Goal: Task Accomplishment & Management: Manage account settings

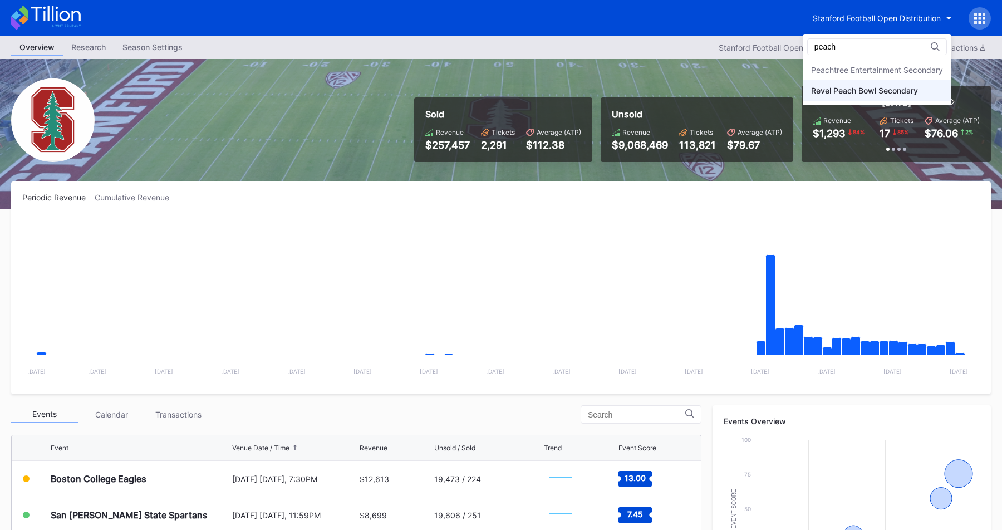
type input "peach"
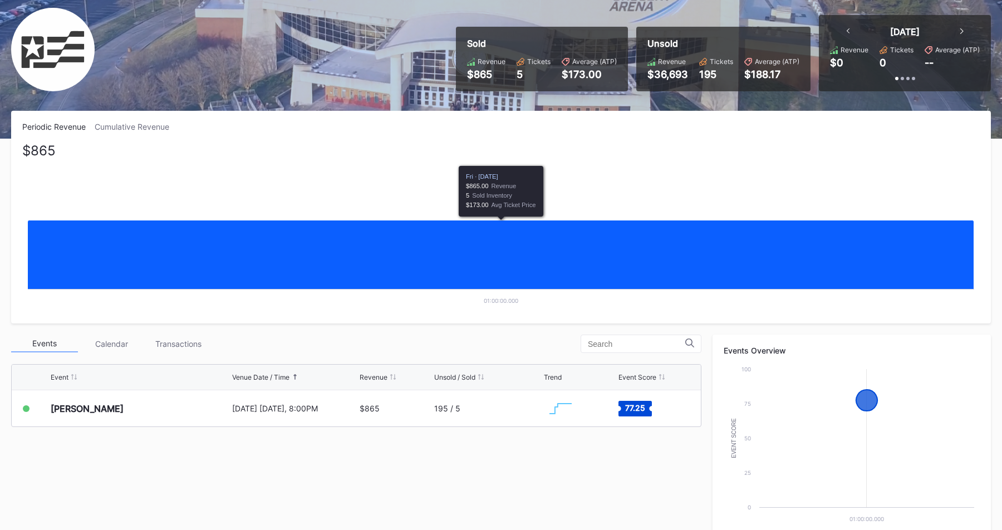
scroll to position [77, 0]
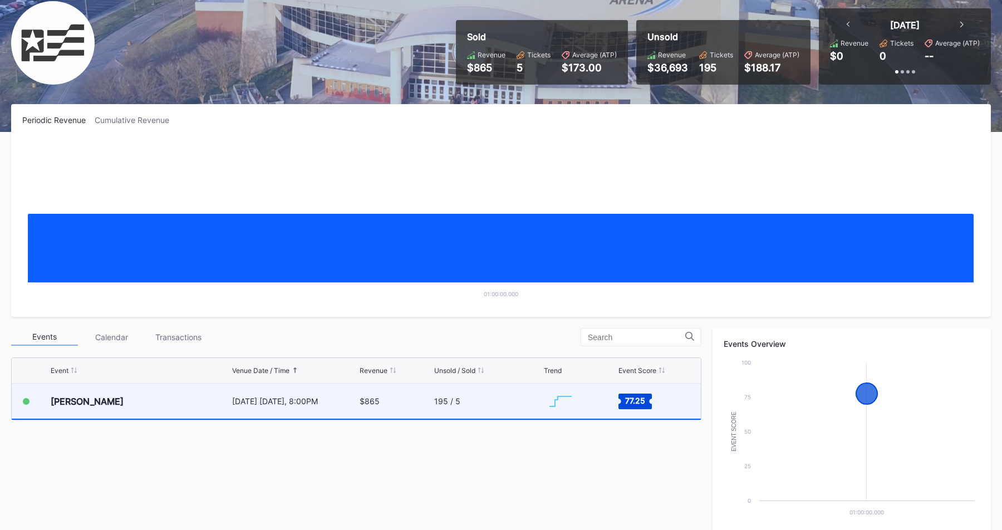
click at [354, 397] on div "[DATE] [DATE], 8:00PM" at bounding box center [294, 400] width 125 height 9
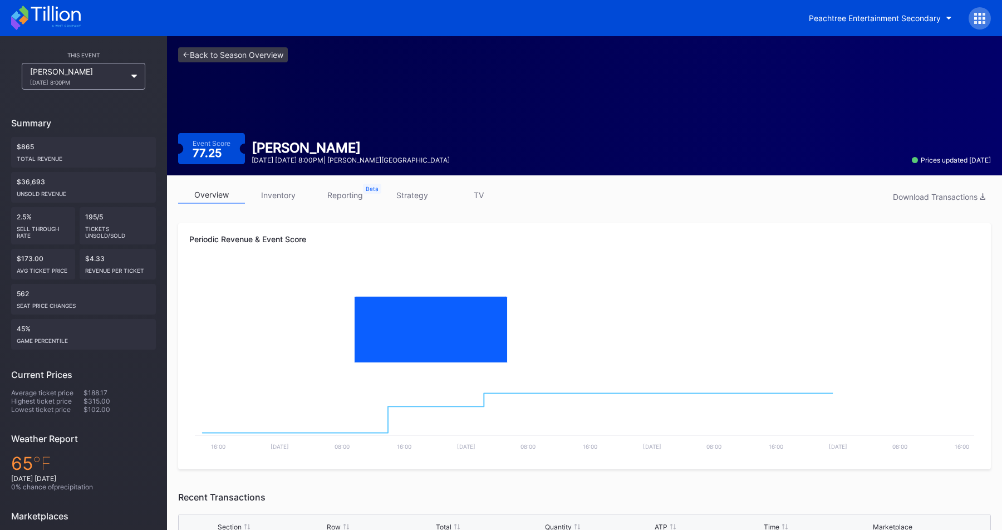
click at [408, 196] on link "strategy" at bounding box center [411, 194] width 67 height 17
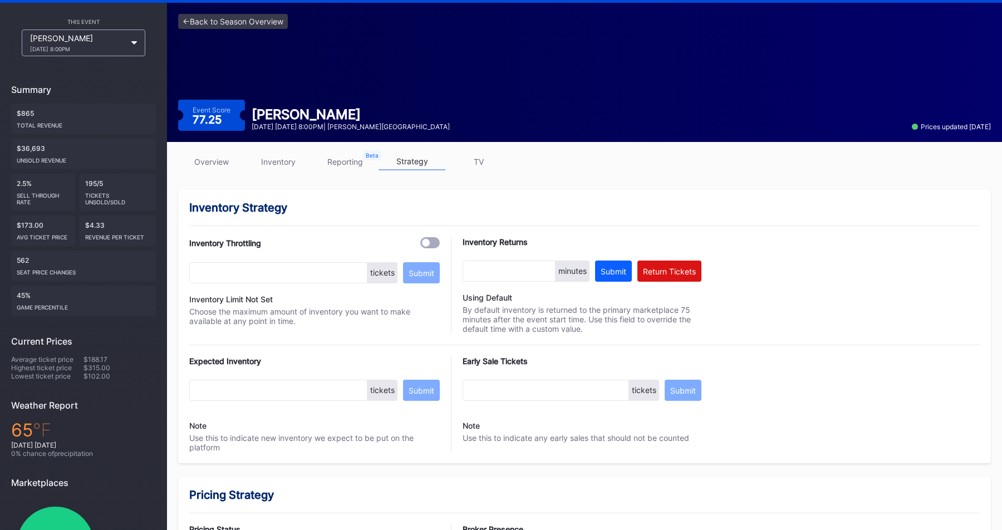
scroll to position [38, 0]
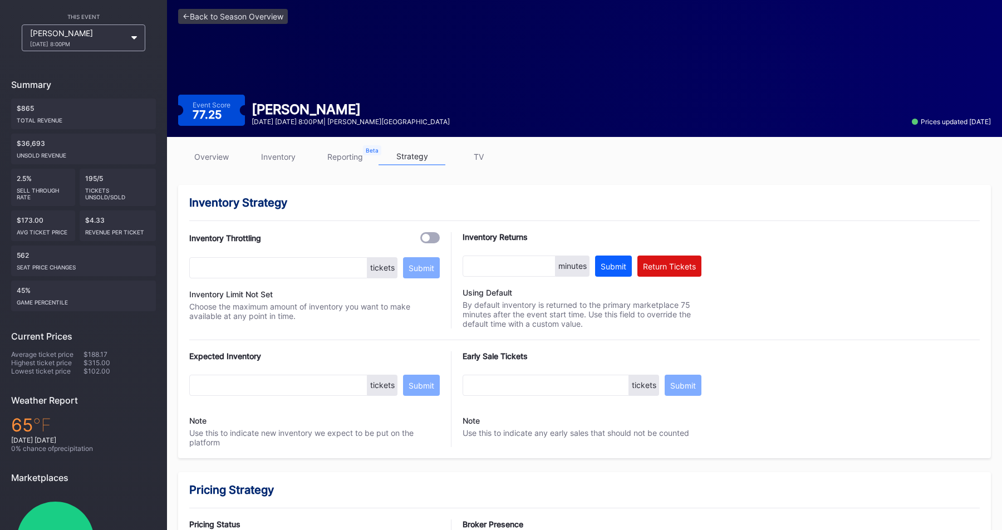
click at [444, 191] on div "Inventory Strategy Inventory Throttling tickets Submit Inventory Limit Not Set …" at bounding box center [584, 321] width 813 height 273
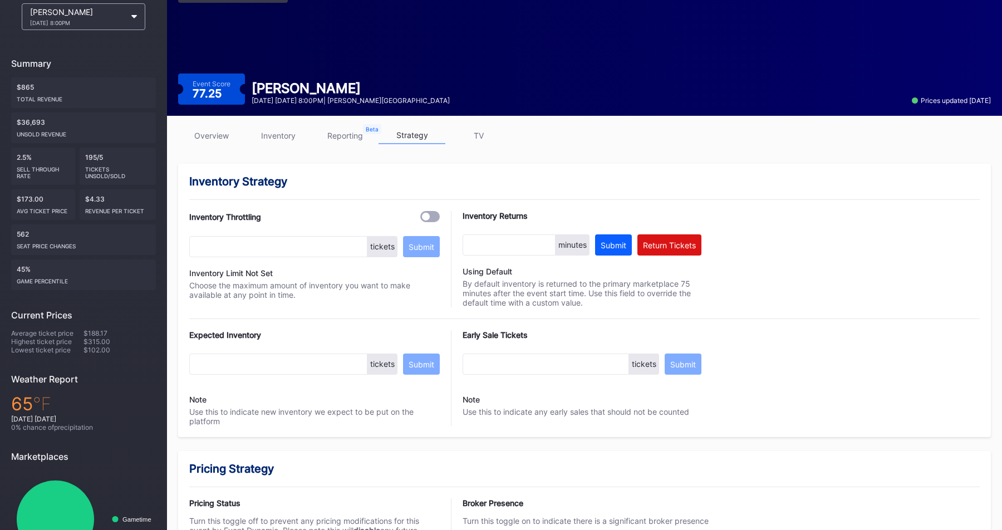
click at [220, 137] on link "overview" at bounding box center [211, 135] width 67 height 17
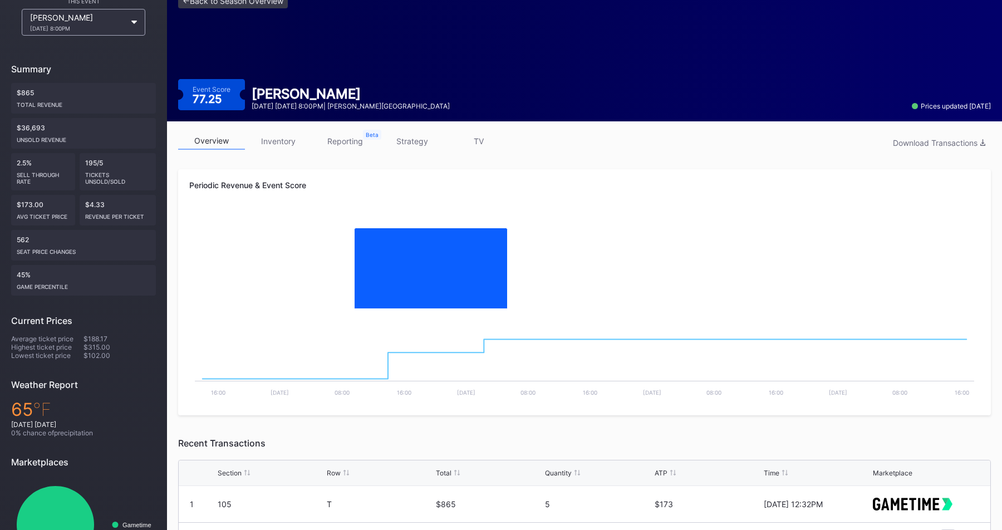
scroll to position [104, 0]
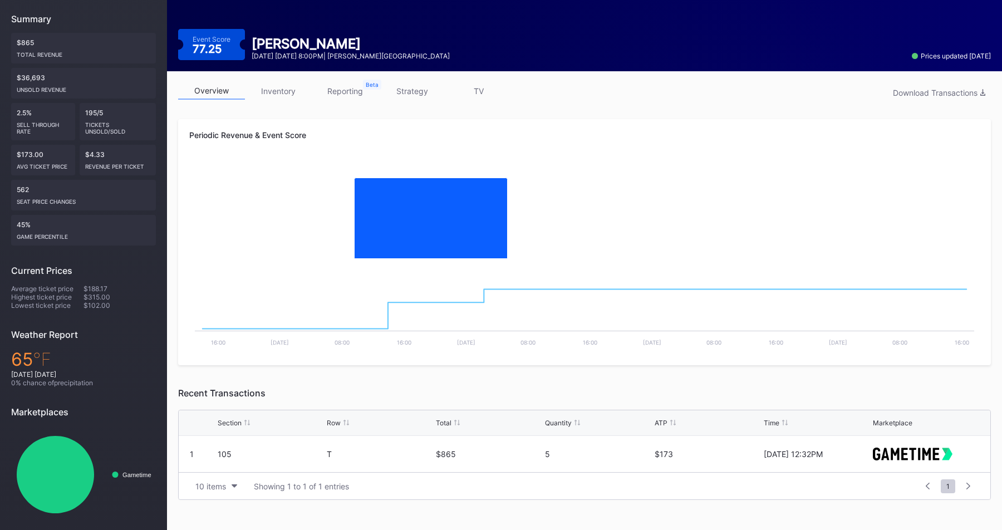
click at [296, 99] on link "inventory" at bounding box center [278, 90] width 67 height 17
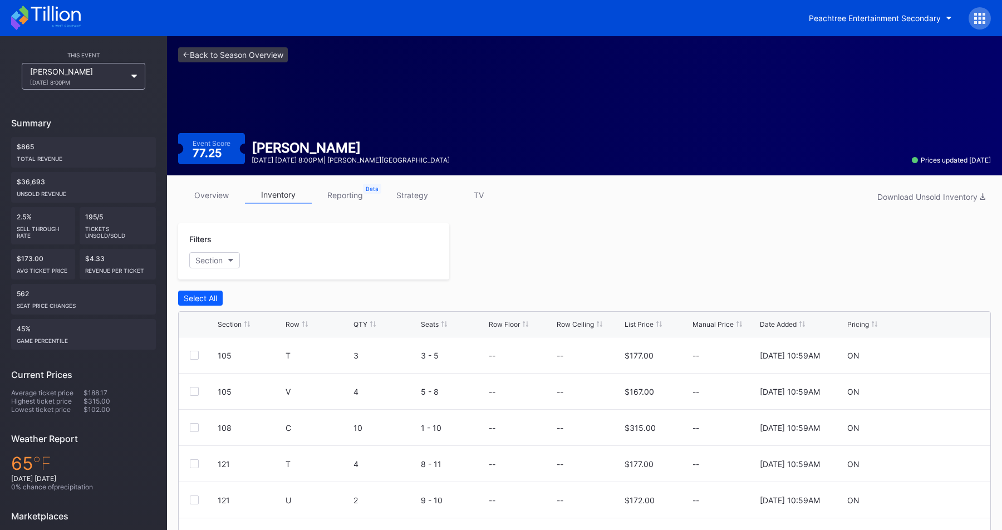
click at [405, 203] on link "strategy" at bounding box center [411, 194] width 67 height 17
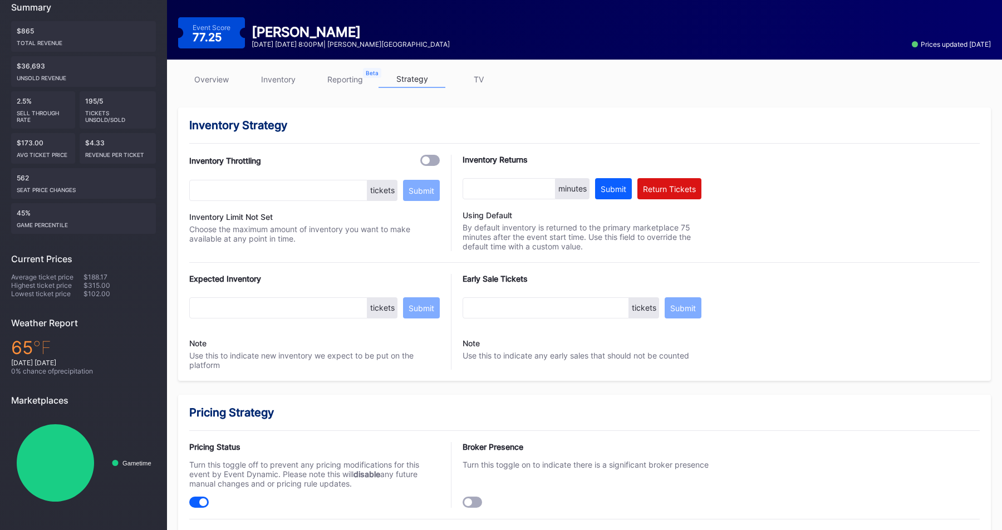
scroll to position [208, 0]
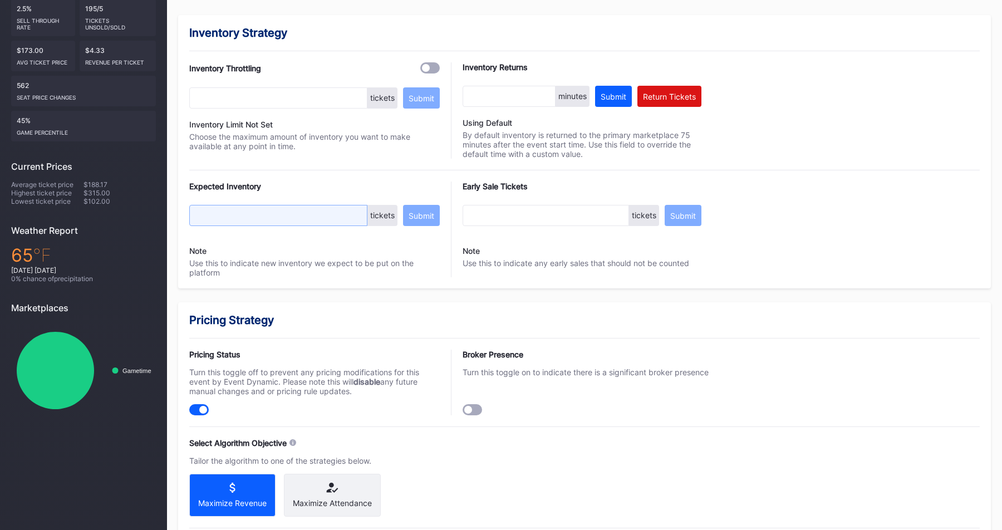
click at [236, 213] on input "text" at bounding box center [278, 215] width 178 height 21
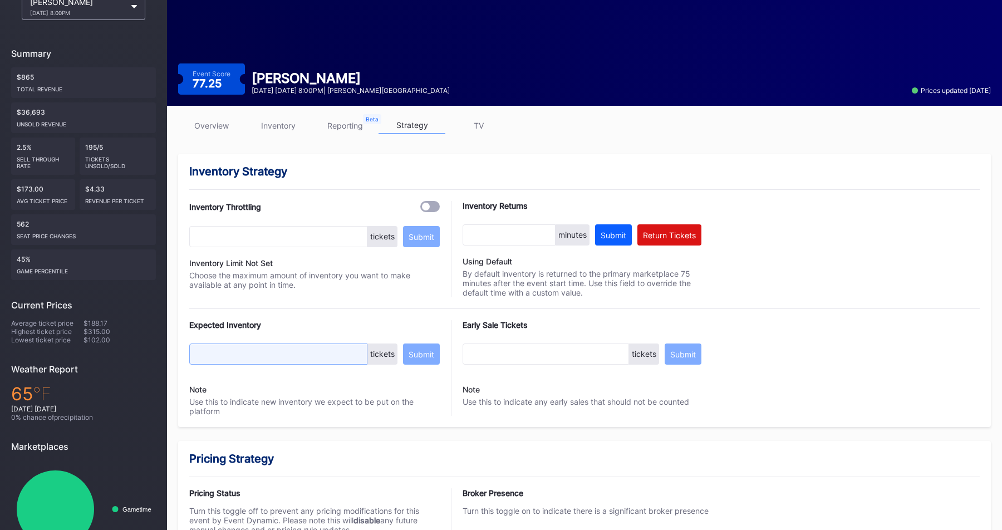
scroll to position [47, 0]
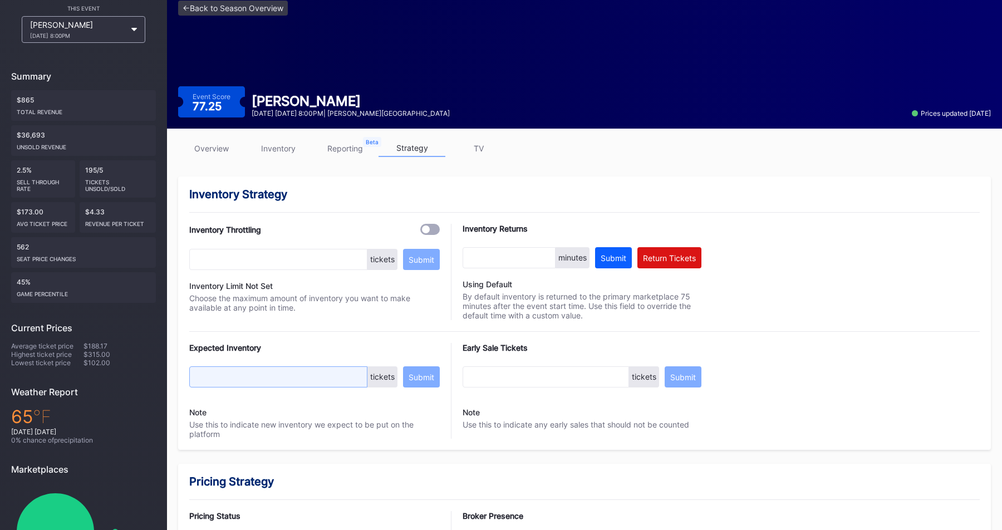
click at [233, 372] on input "text" at bounding box center [278, 376] width 178 height 21
type input "1800"
drag, startPoint x: 243, startPoint y: 379, endPoint x: 0, endPoint y: 376, distance: 242.7
click at [187, 422] on div "Inventory Strategy Inventory Throttling tickets Submit Inventory Limit Not Set …" at bounding box center [584, 312] width 813 height 273
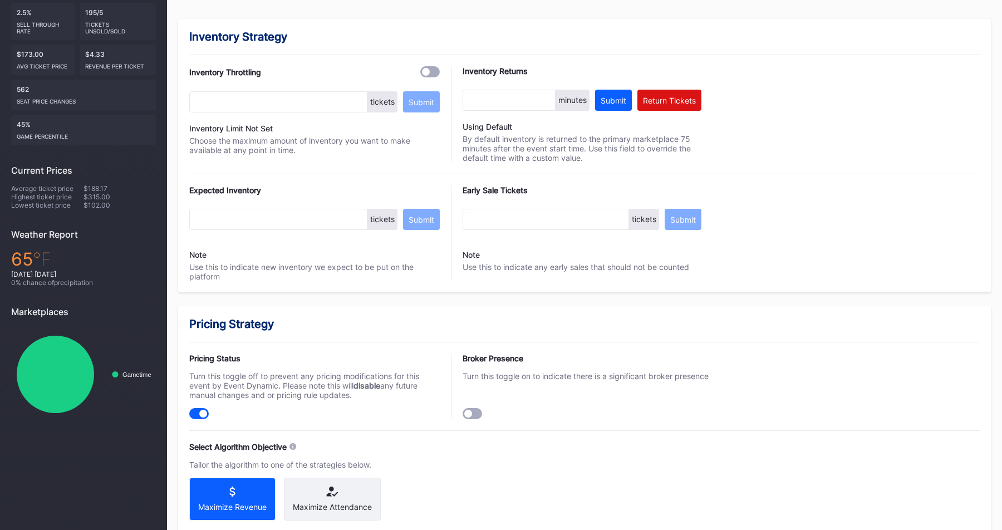
scroll to position [0, 0]
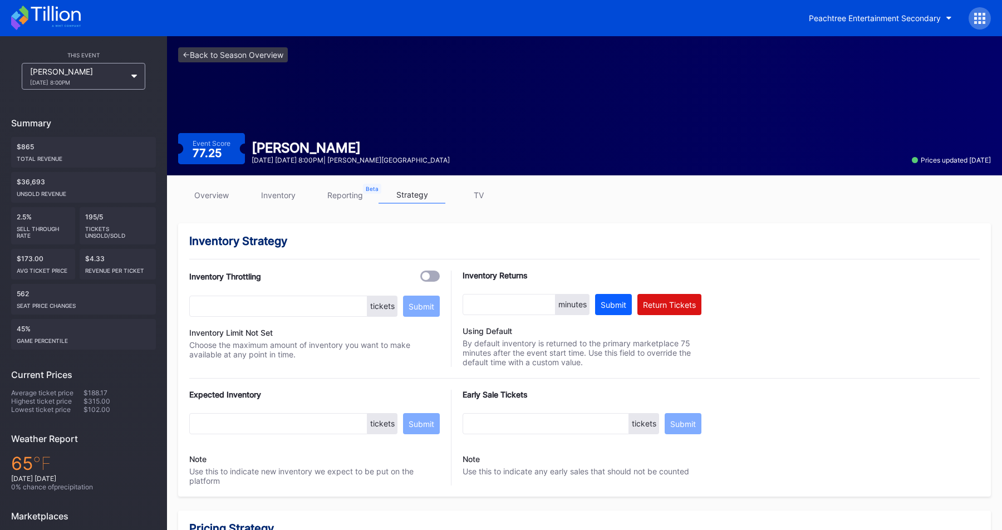
click at [969, 24] on div "Peachtree Entertainment Secondary" at bounding box center [895, 18] width 190 height 22
click at [986, 21] on div at bounding box center [979, 18] width 22 height 22
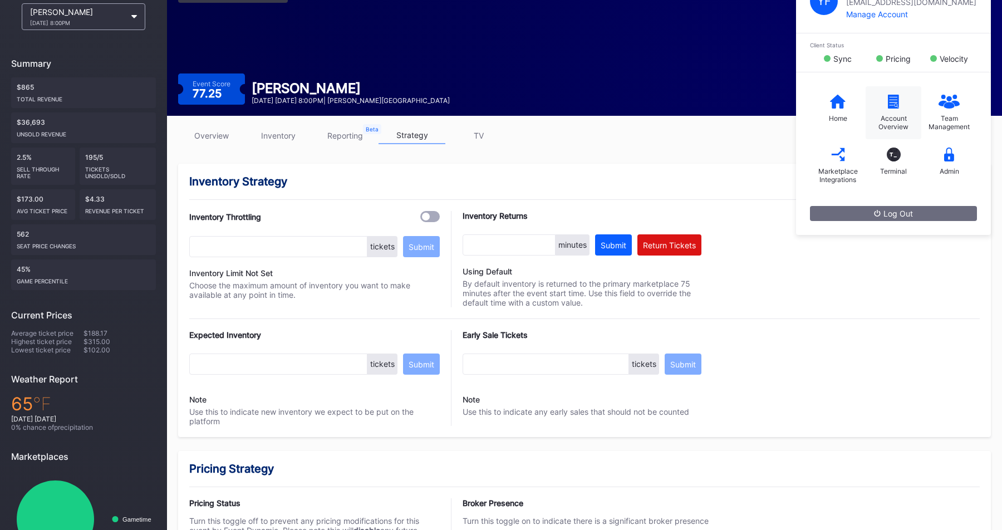
scroll to position [66, 0]
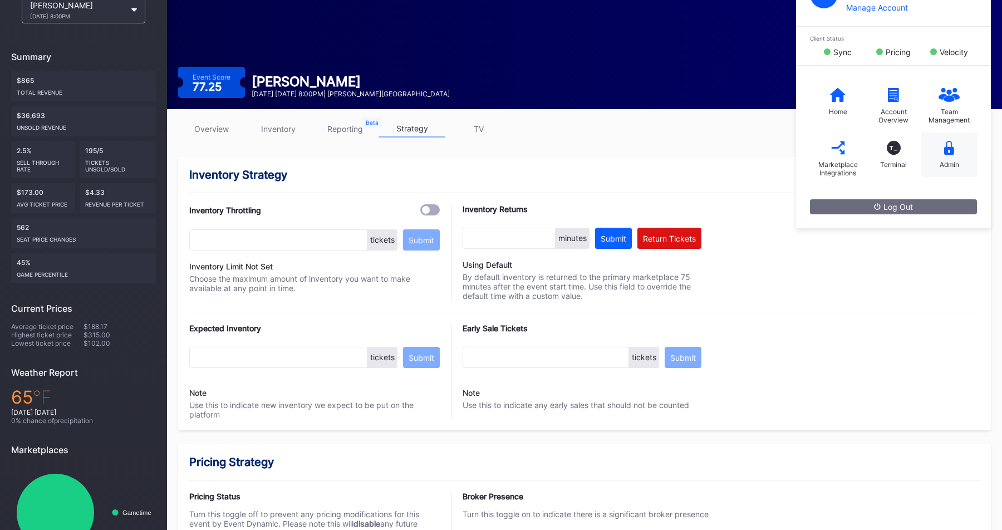
click at [935, 156] on div "Admin" at bounding box center [949, 154] width 56 height 45
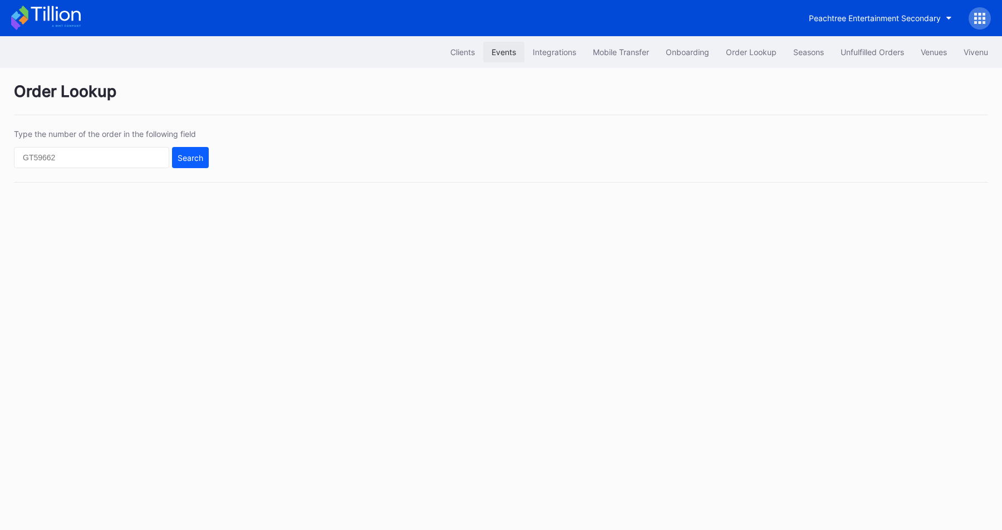
click at [510, 48] on div "Events" at bounding box center [503, 51] width 24 height 9
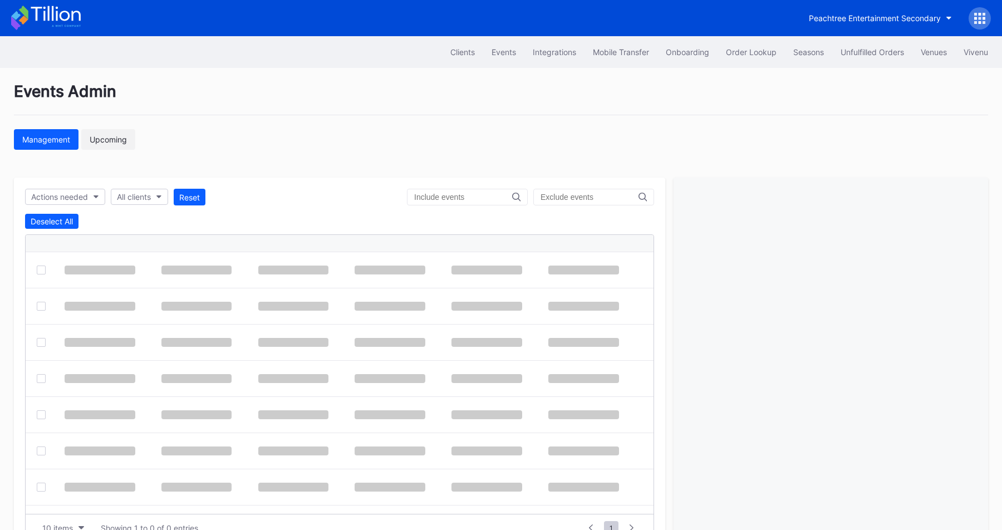
click at [129, 132] on button "Upcoming" at bounding box center [108, 139] width 54 height 21
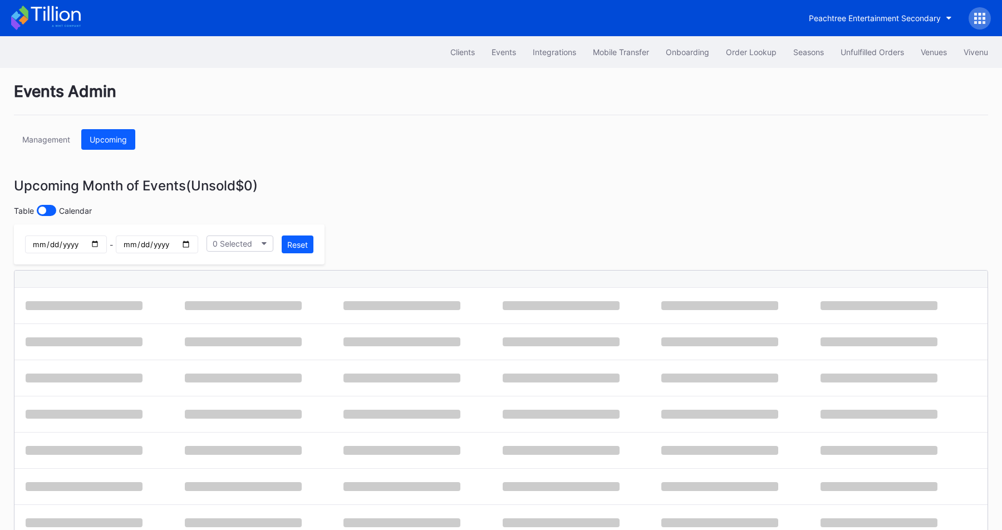
scroll to position [61, 0]
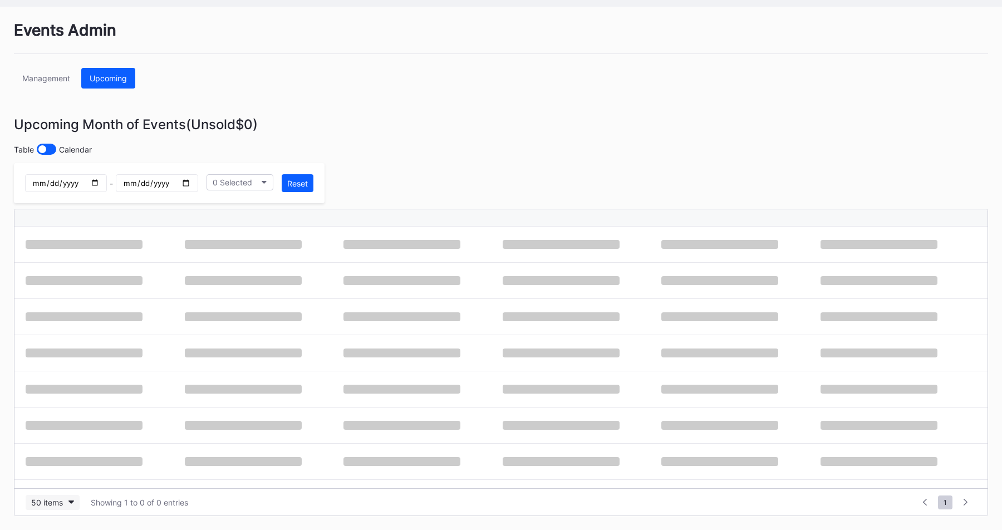
click at [57, 504] on div "50 items" at bounding box center [47, 502] width 32 height 9
click at [63, 484] on div "10 items 50 items 100 items 200 items" at bounding box center [52, 443] width 53 height 91
click at [58, 480] on div "200 items" at bounding box center [52, 474] width 53 height 21
click at [253, 185] on button "0 Selected" at bounding box center [239, 182] width 67 height 16
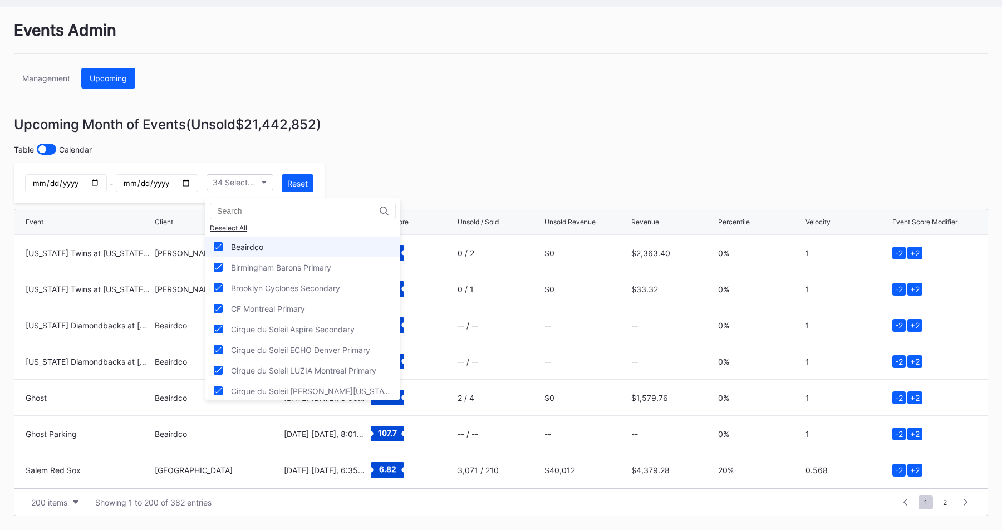
click at [247, 244] on div "Beairdco" at bounding box center [247, 246] width 32 height 9
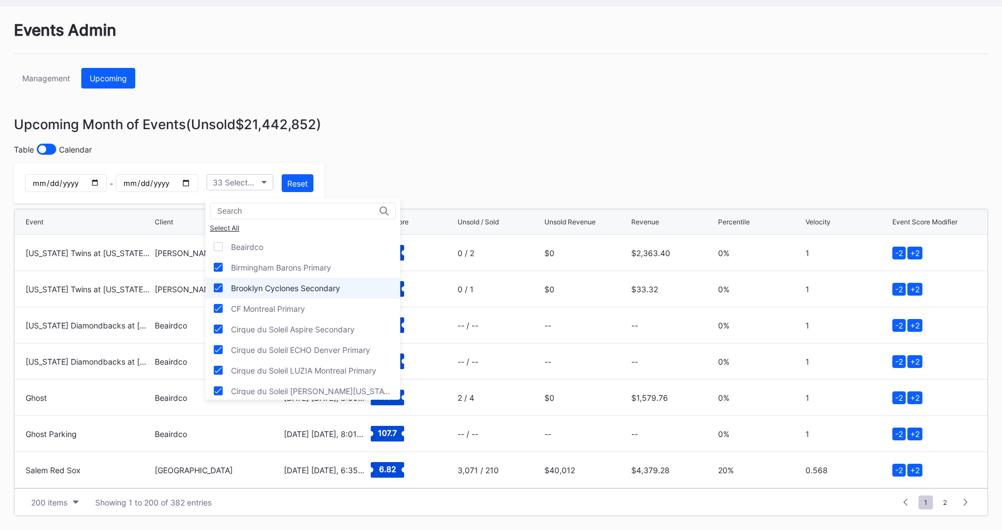
click at [291, 285] on div "Brooklyn Cyclones Secondary" at bounding box center [285, 287] width 109 height 9
click at [279, 304] on div "CF Montreal Primary" at bounding box center [268, 308] width 74 height 9
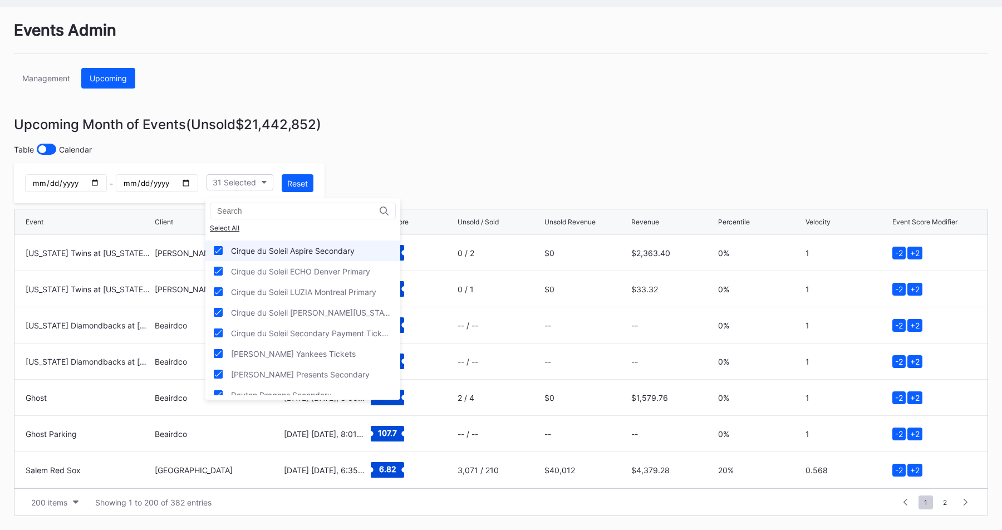
scroll to position [70, 0]
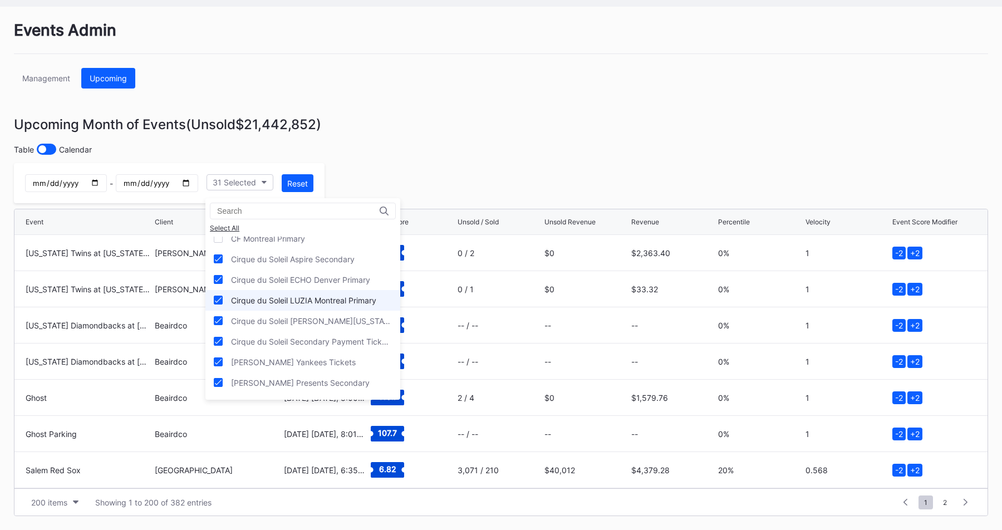
click at [270, 309] on div "Cirque du Soleil LUZIA Montreal Primary" at bounding box center [302, 300] width 195 height 21
click at [267, 282] on div "Cirque du Soleil ECHO Denver Primary" at bounding box center [300, 279] width 139 height 9
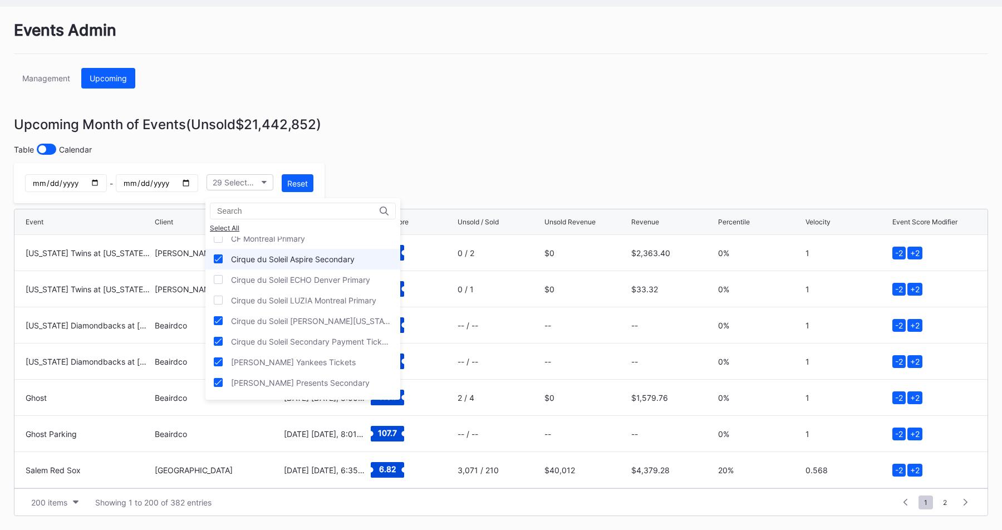
click at [268, 258] on div "Cirque du Soleil Aspire Secondary" at bounding box center [293, 258] width 124 height 9
click at [269, 319] on div "Cirque du Soleil [PERSON_NAME][US_STATE] Primary" at bounding box center [311, 320] width 161 height 9
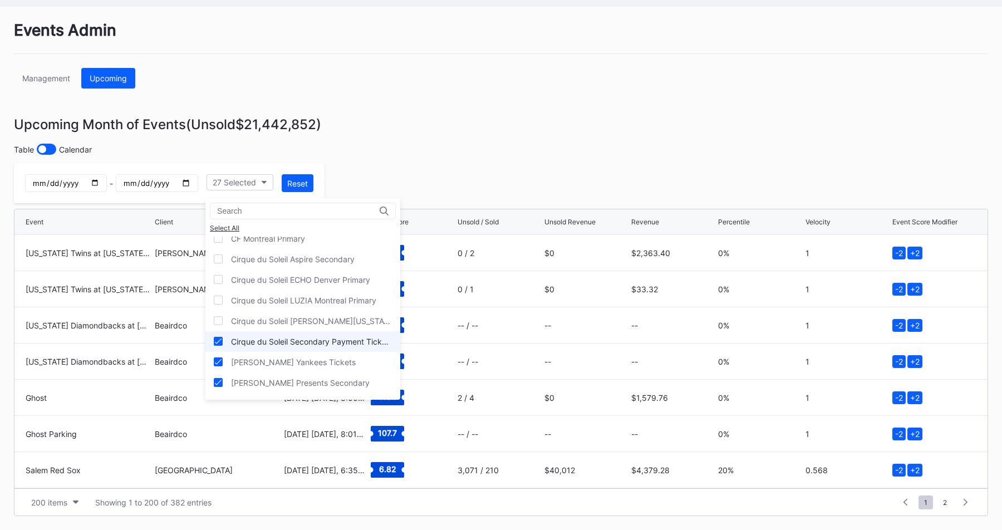
click at [270, 339] on div "Cirque du Soleil Secondary Payment Tickets" at bounding box center [311, 341] width 161 height 9
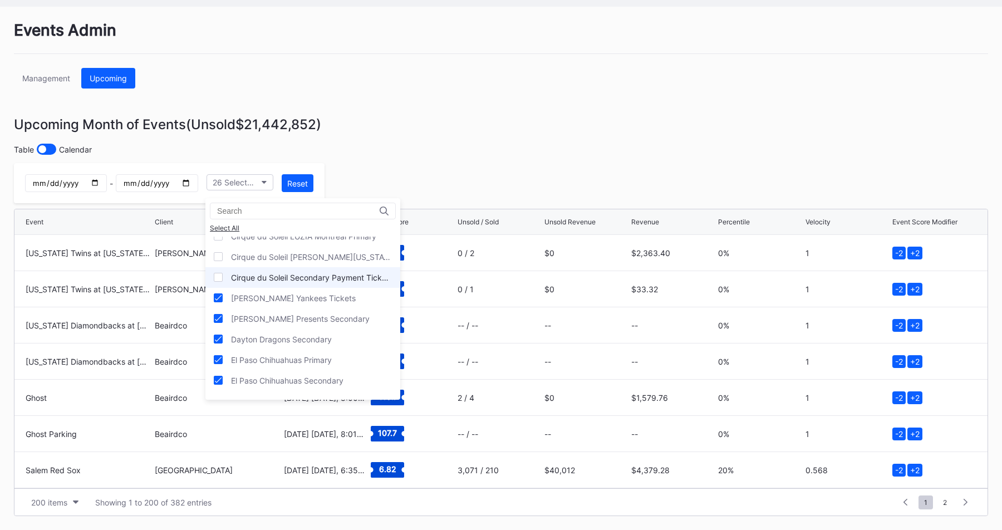
scroll to position [146, 0]
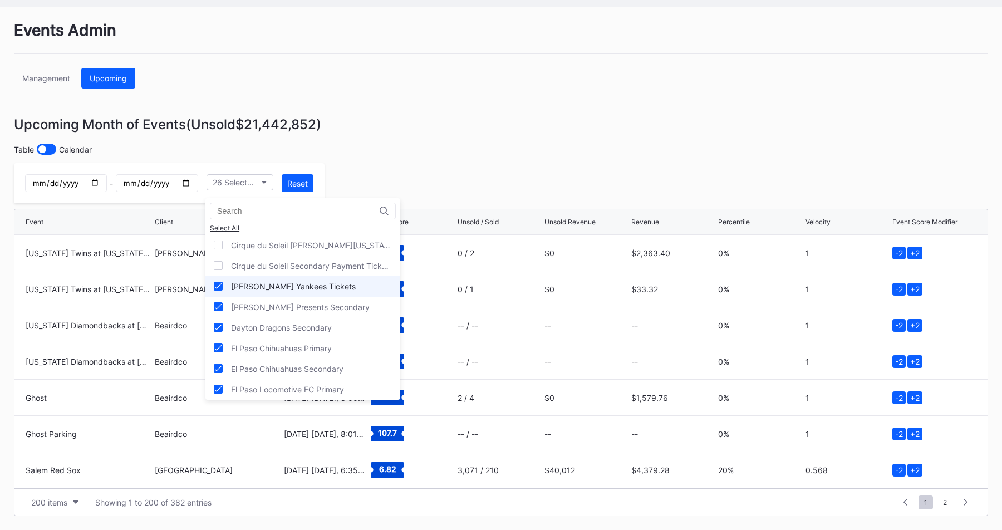
click at [272, 285] on div "[PERSON_NAME] Yankees Tickets" at bounding box center [293, 286] width 125 height 9
click at [247, 309] on div "El Paso Chihuahuas Primary" at bounding box center [281, 305] width 101 height 9
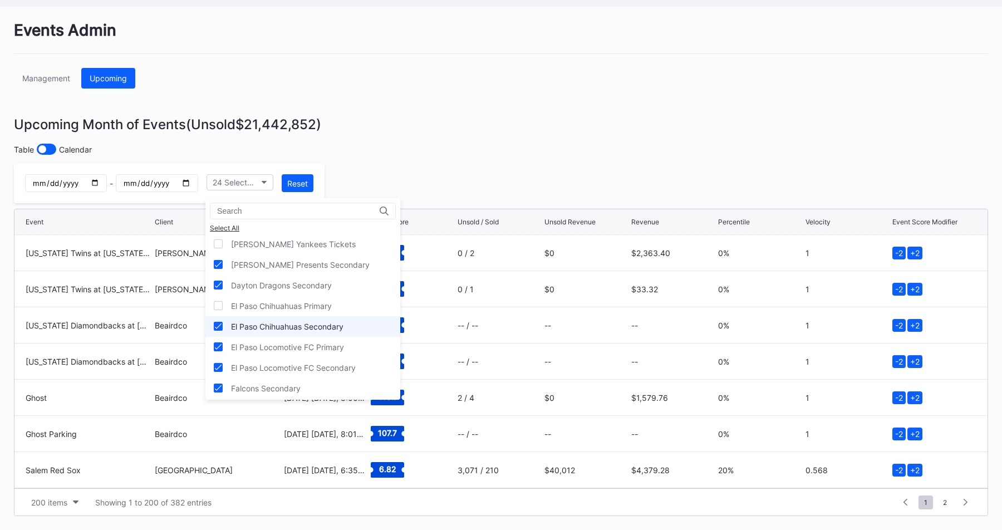
click at [248, 322] on div "El Paso Chihuahuas Secondary" at bounding box center [287, 326] width 112 height 9
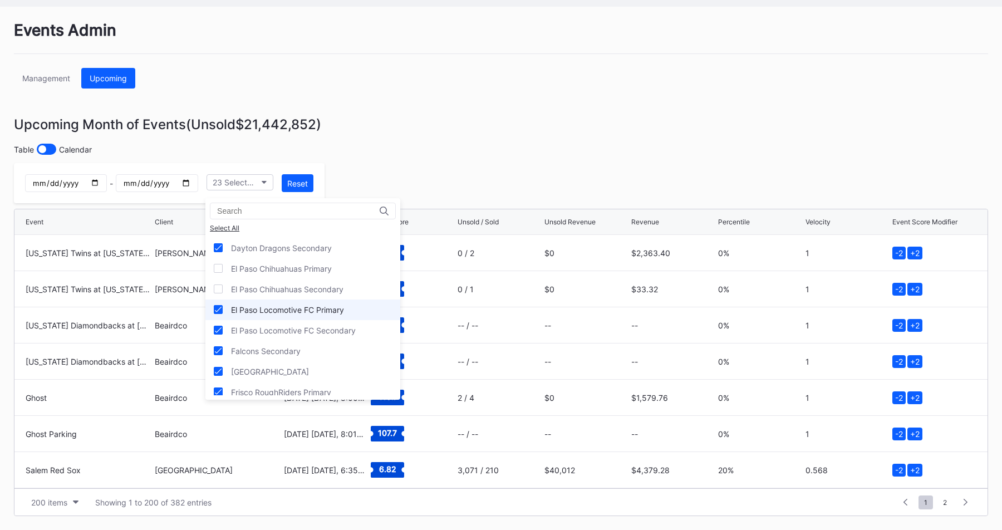
scroll to position [233, 0]
click at [250, 313] on div "El Paso Locomotive FC Secondary" at bounding box center [302, 322] width 195 height 21
click at [250, 304] on div "El Paso Locomotive FC Primary" at bounding box center [287, 301] width 113 height 9
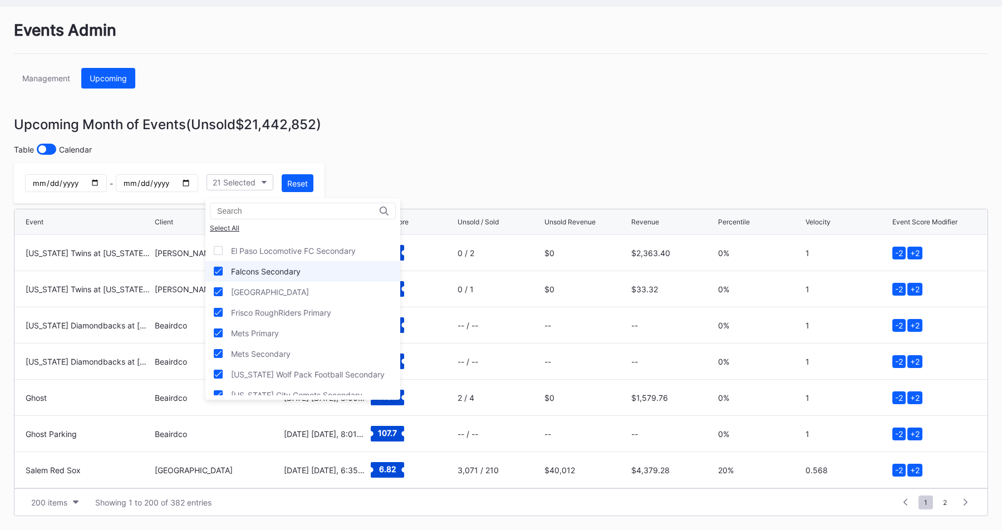
scroll to position [306, 0]
click at [264, 297] on div "[GEOGRAPHIC_DATA]" at bounding box center [302, 291] width 195 height 21
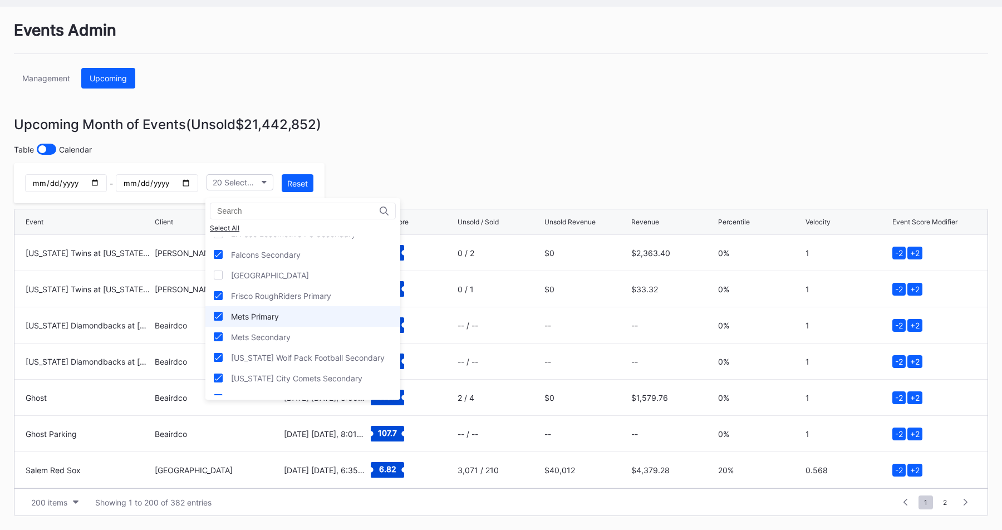
scroll to position [338, 0]
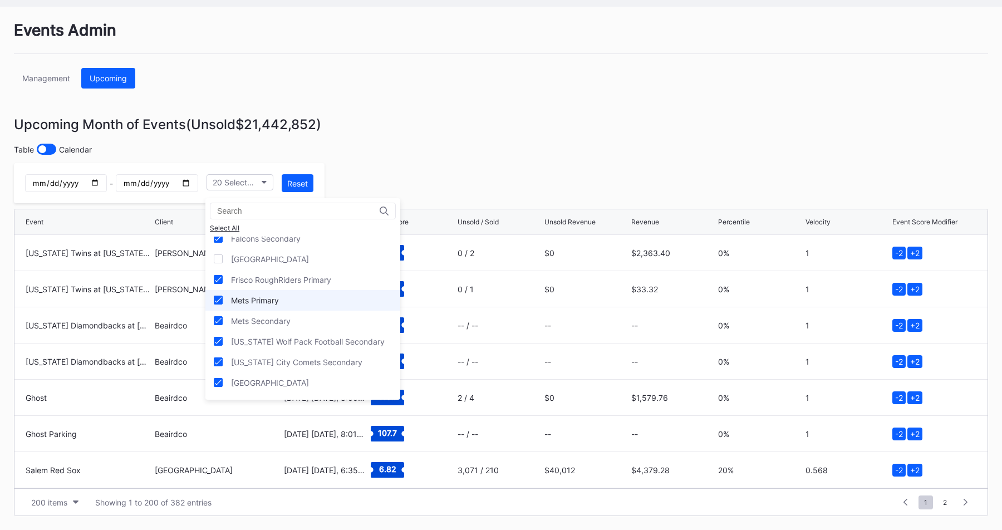
click at [267, 299] on div "Mets Primary" at bounding box center [255, 300] width 48 height 9
click at [267, 313] on div "Mets Secondary" at bounding box center [302, 321] width 195 height 21
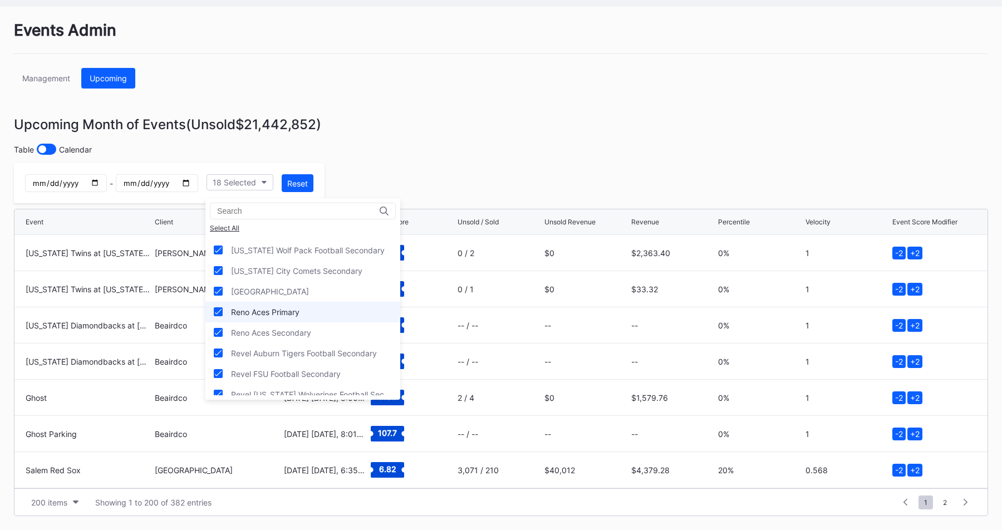
scroll to position [430, 0]
click at [288, 309] on div "Reno Aces Primary" at bounding box center [265, 310] width 68 height 9
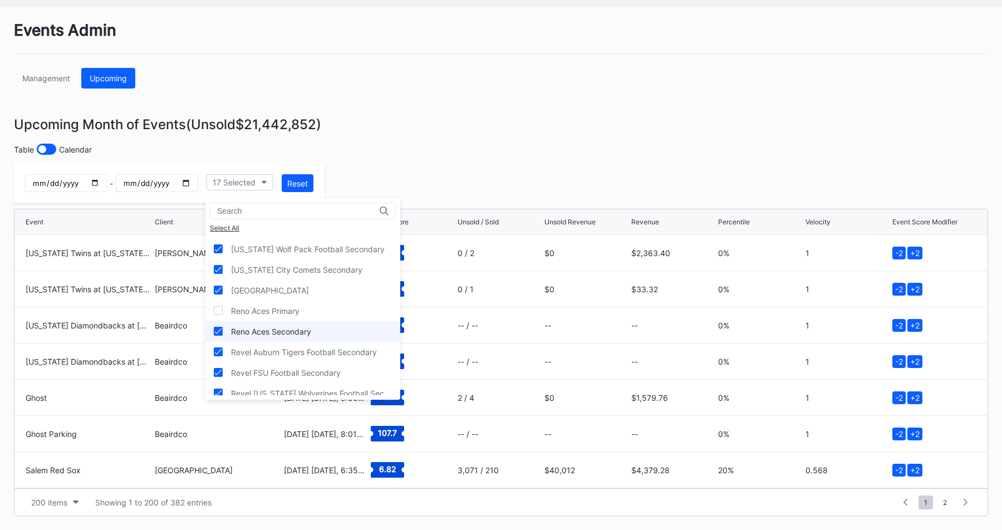
click at [284, 334] on div "Reno Aces Secondary" at bounding box center [271, 331] width 80 height 9
click at [309, 292] on div "[GEOGRAPHIC_DATA]" at bounding box center [270, 289] width 78 height 9
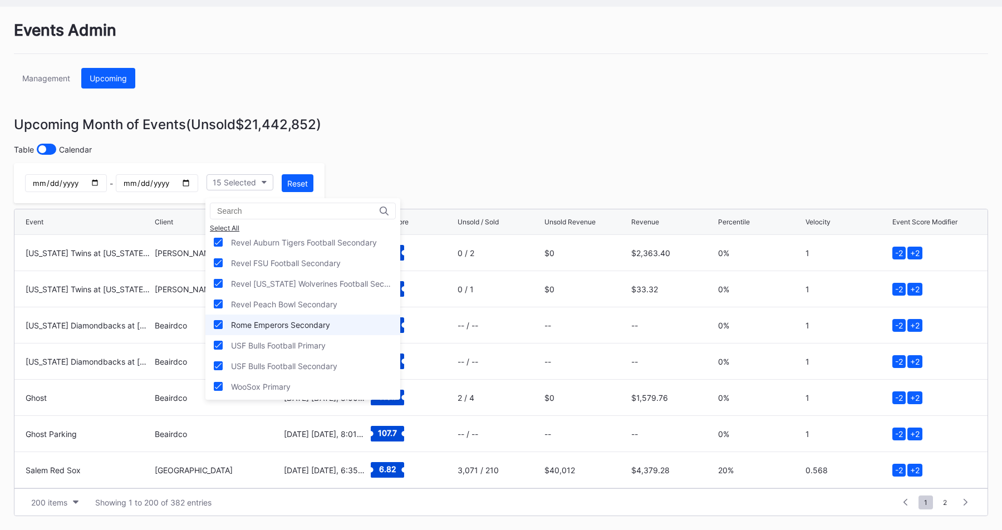
scroll to position [541, 0]
click at [307, 382] on div "WooSox Primary" at bounding box center [302, 385] width 195 height 21
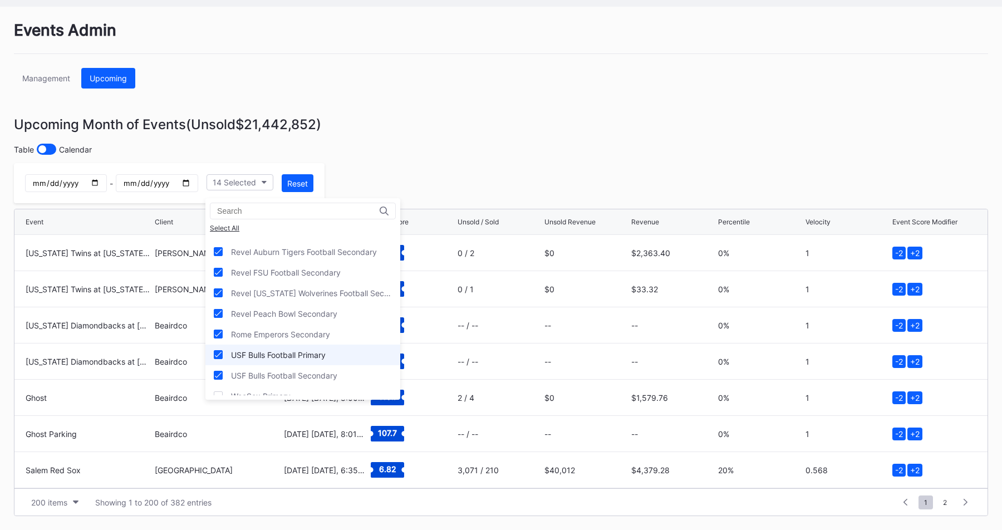
scroll to position [539, 0]
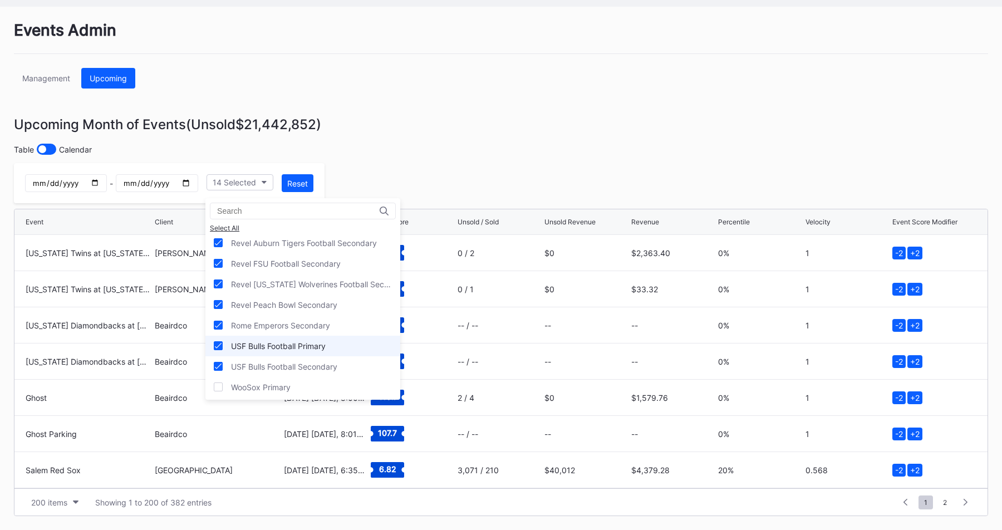
click at [289, 347] on div "USF Bulls Football Primary" at bounding box center [278, 345] width 95 height 9
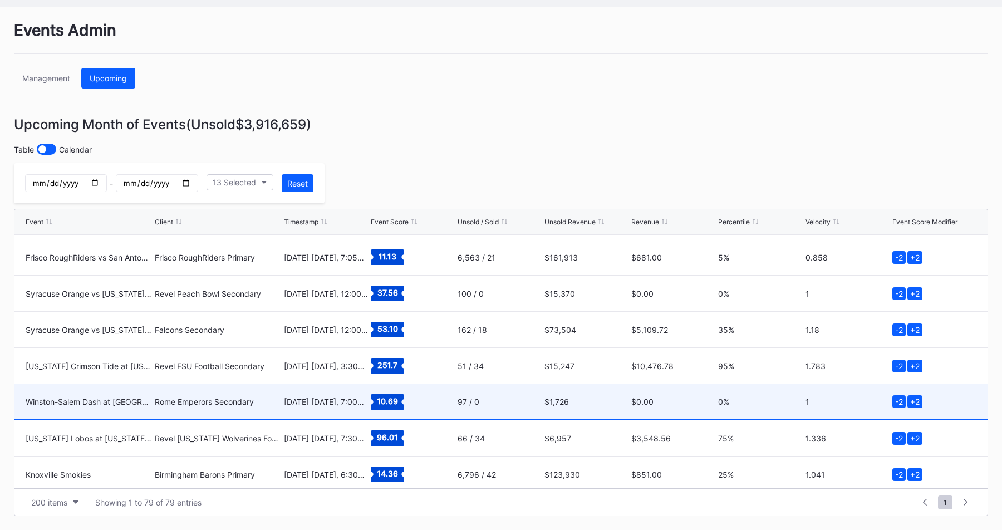
scroll to position [1697, 0]
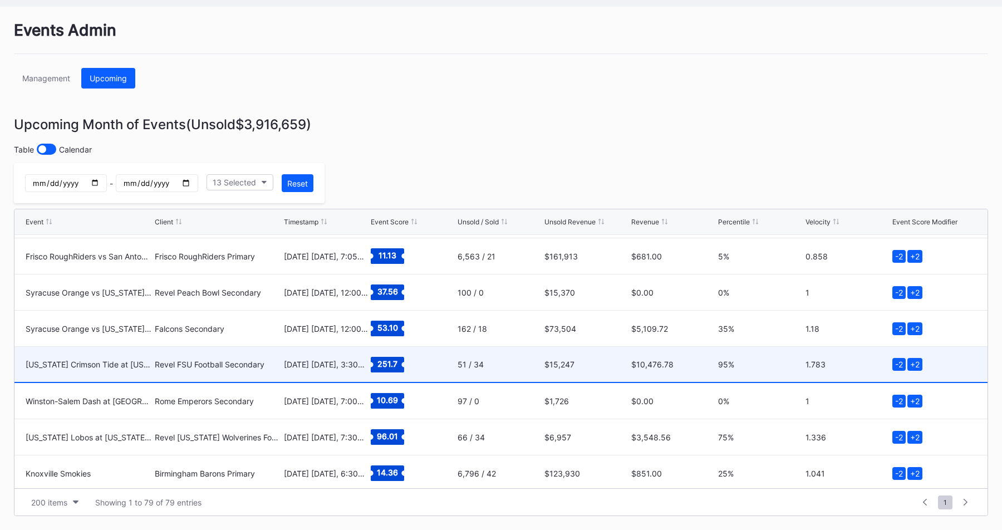
click at [189, 363] on div "Revel FSU Football Secondary" at bounding box center [218, 364] width 126 height 9
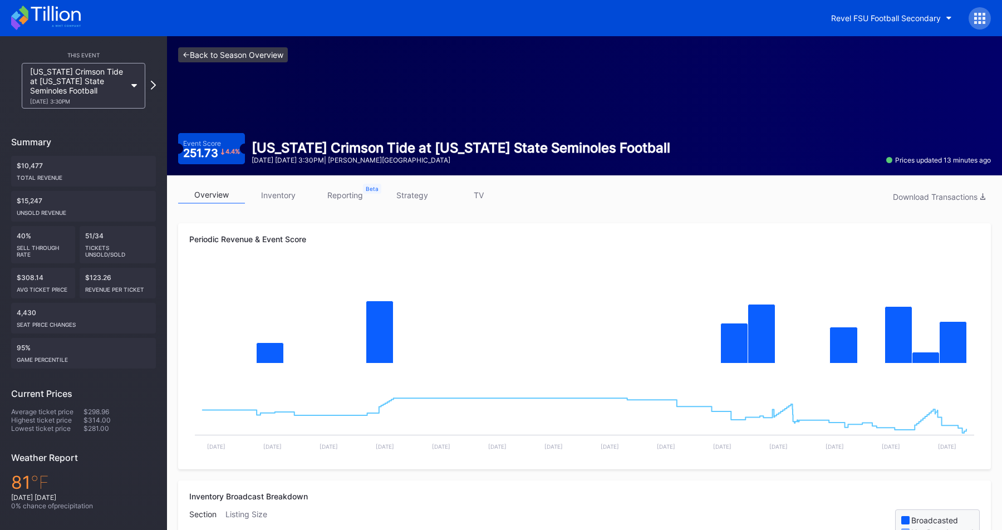
click at [241, 52] on link "<- Back to Season Overview" at bounding box center [233, 54] width 110 height 15
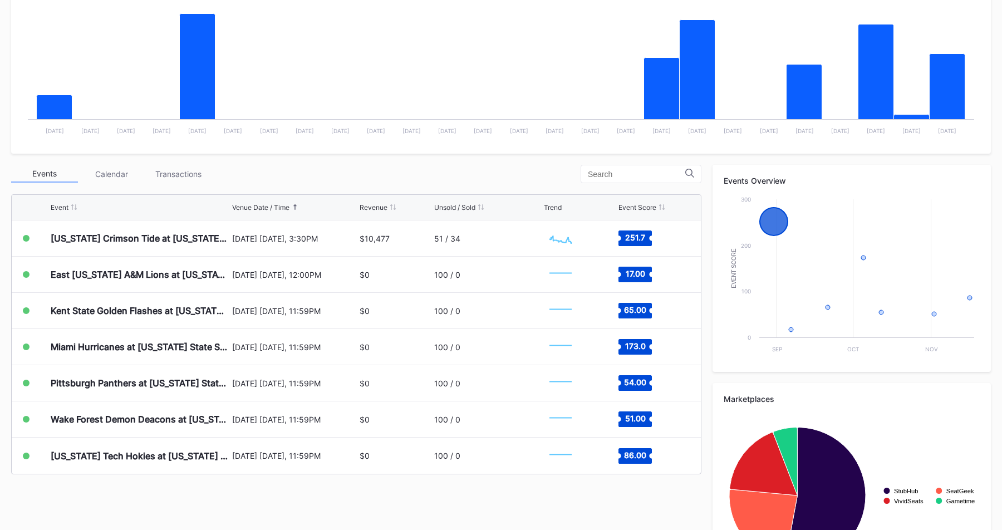
scroll to position [232, 0]
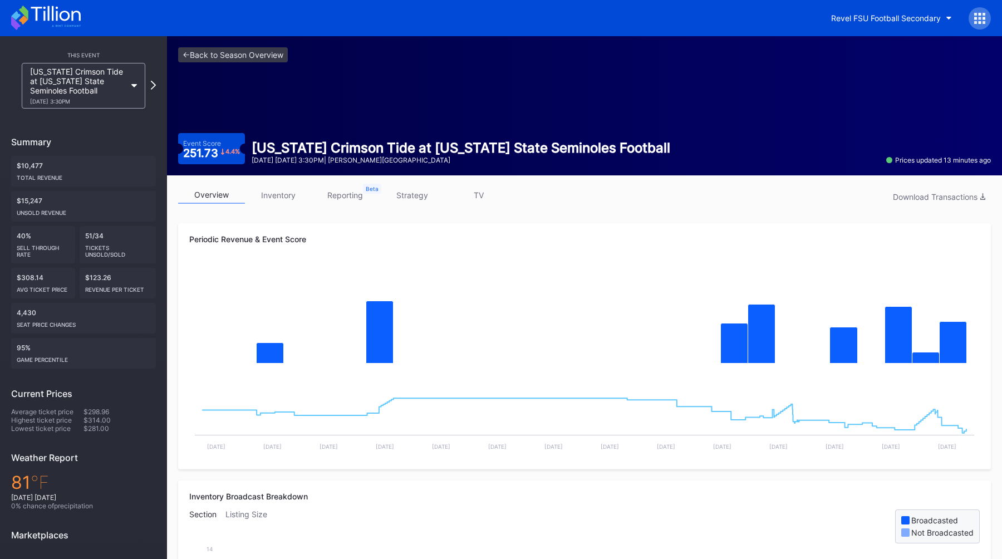
scroll to position [32, 0]
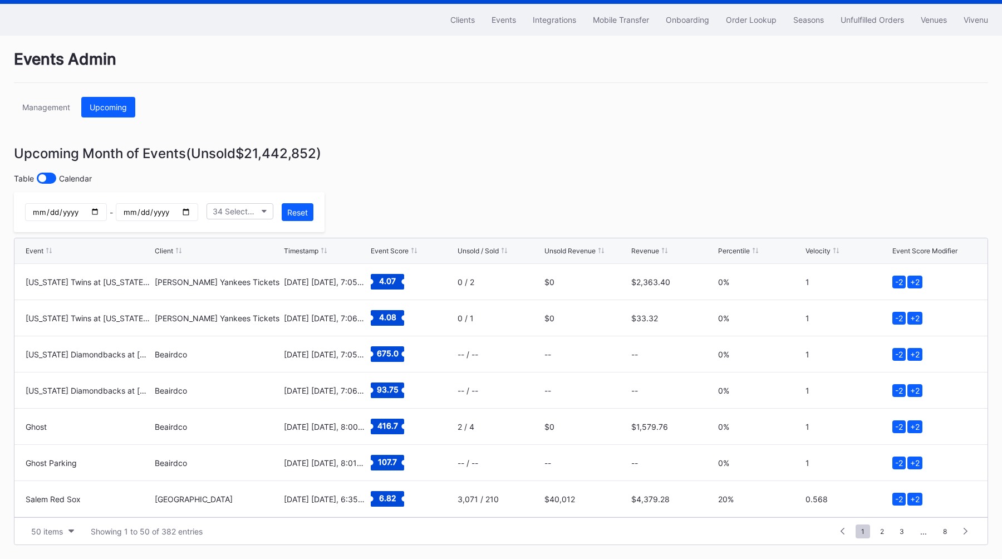
click at [385, 96] on div "Events Admin Management Upcoming Upcoming Month of Events (Unsold $21,442,852 )…" at bounding box center [501, 297] width 1002 height 523
click at [392, 144] on div "Events Admin Management Upcoming Upcoming Month of Events (Unsold $21,442,852 )…" at bounding box center [501, 297] width 1002 height 523
click at [433, 199] on div "Events Admin Management Upcoming Upcoming Month of Events (Unsold $21,442,852 )…" at bounding box center [501, 297] width 1002 height 523
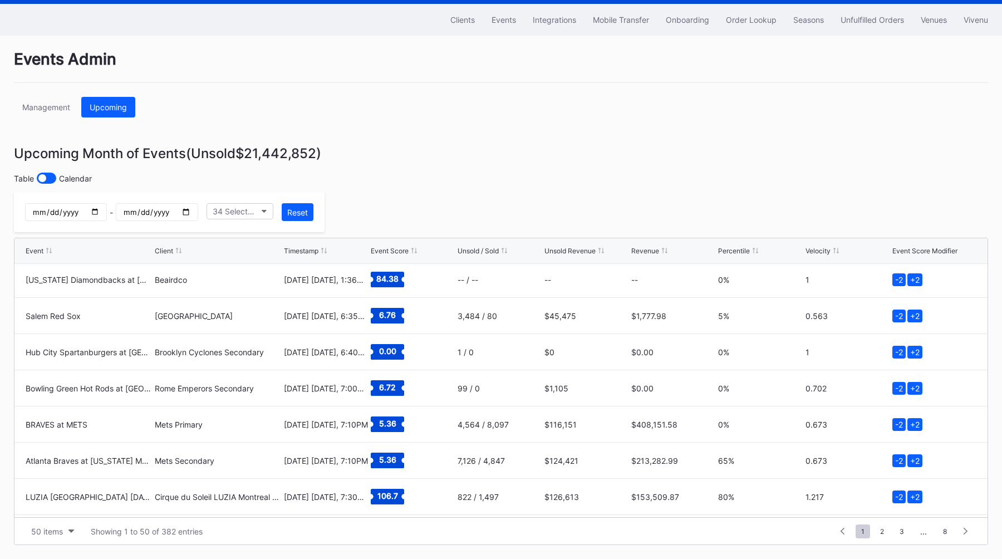
scroll to position [0, 0]
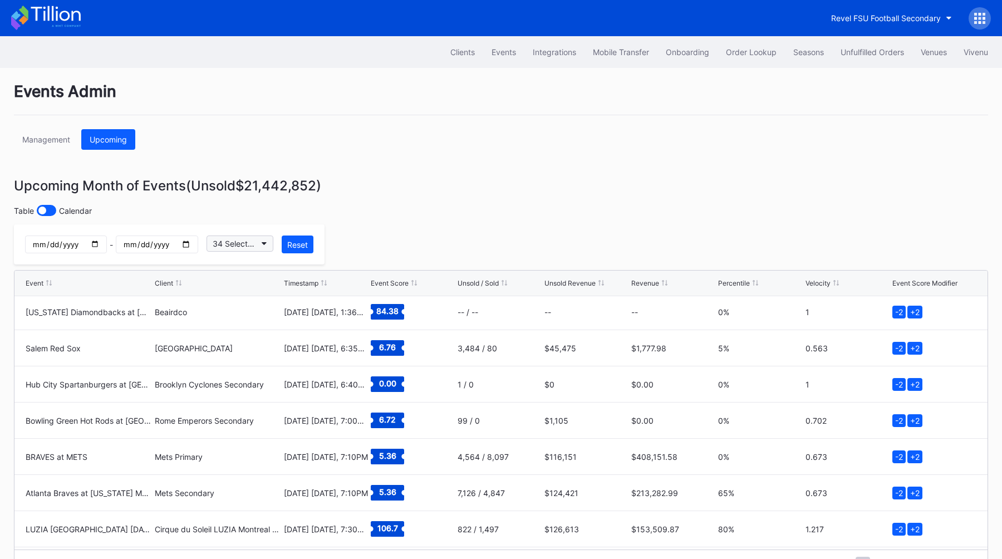
click at [234, 252] on button "34 Selected" at bounding box center [239, 243] width 67 height 16
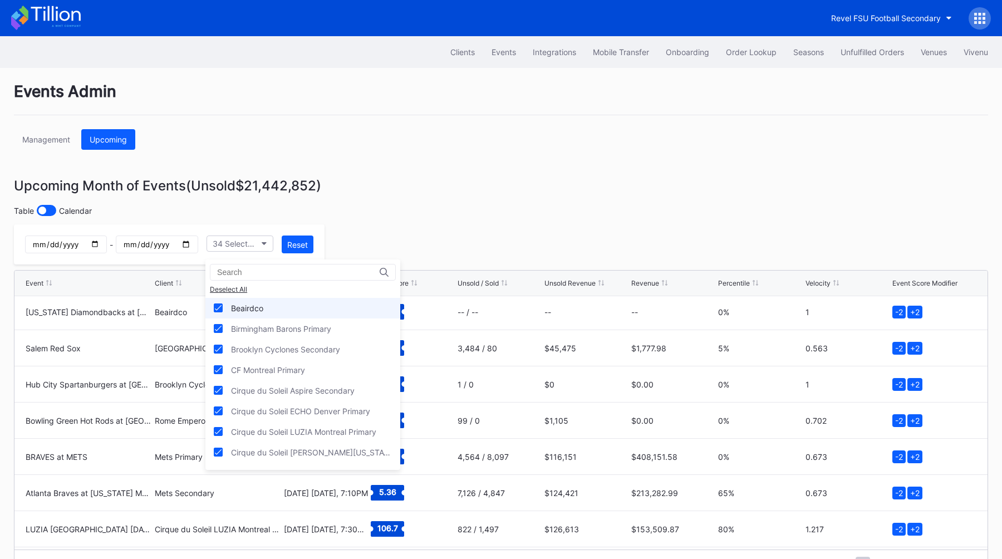
click at [235, 306] on div "Beairdco" at bounding box center [247, 307] width 32 height 9
click at [289, 330] on div "Birmingham Barons Primary" at bounding box center [281, 328] width 100 height 9
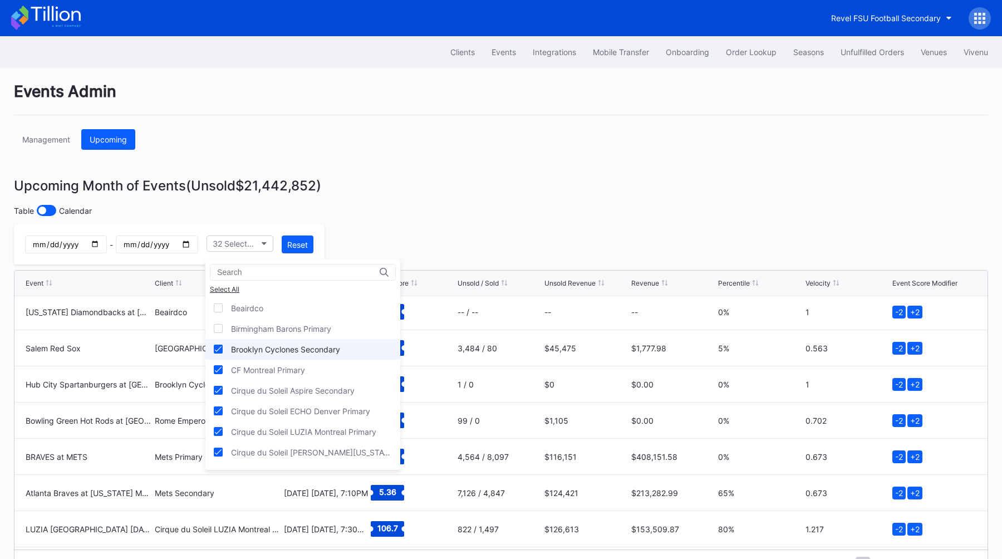
click at [296, 352] on div "Brooklyn Cyclones Secondary" at bounding box center [285, 348] width 109 height 9
click at [296, 368] on div "CF Montreal Primary" at bounding box center [268, 369] width 74 height 9
click at [317, 400] on div "Cirque du Soleil Aspire Secondary" at bounding box center [302, 390] width 195 height 21
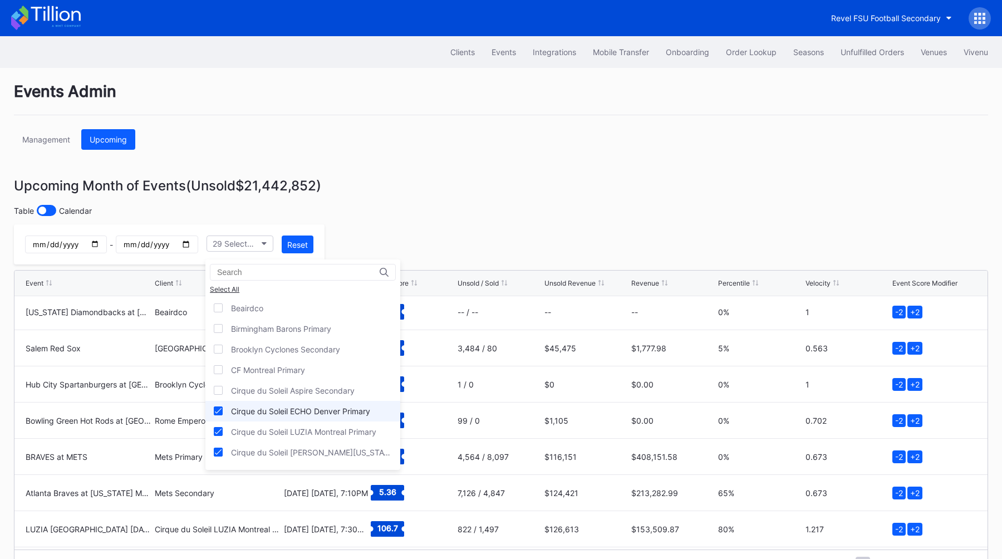
click at [317, 420] on div "Cirque du Soleil ECHO Denver Primary" at bounding box center [302, 411] width 195 height 21
click at [317, 431] on div "Cirque du Soleil LUZIA Montreal Primary" at bounding box center [303, 431] width 145 height 9
click at [317, 439] on div "Cirque du Soleil LUZIA Montreal Primary" at bounding box center [302, 431] width 195 height 21
click at [317, 442] on div "Cirque du Soleil [PERSON_NAME][US_STATE] Primary" at bounding box center [302, 452] width 195 height 21
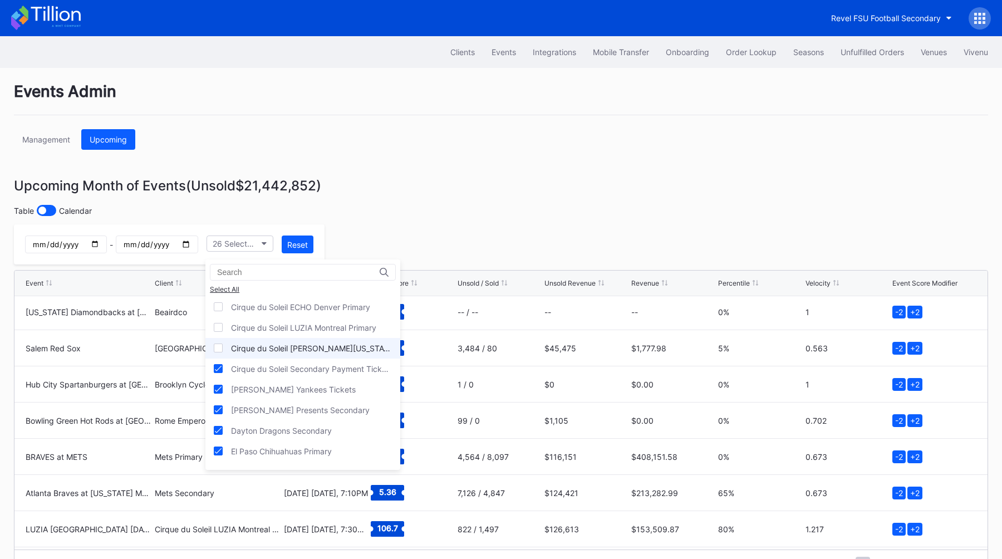
scroll to position [111, 0]
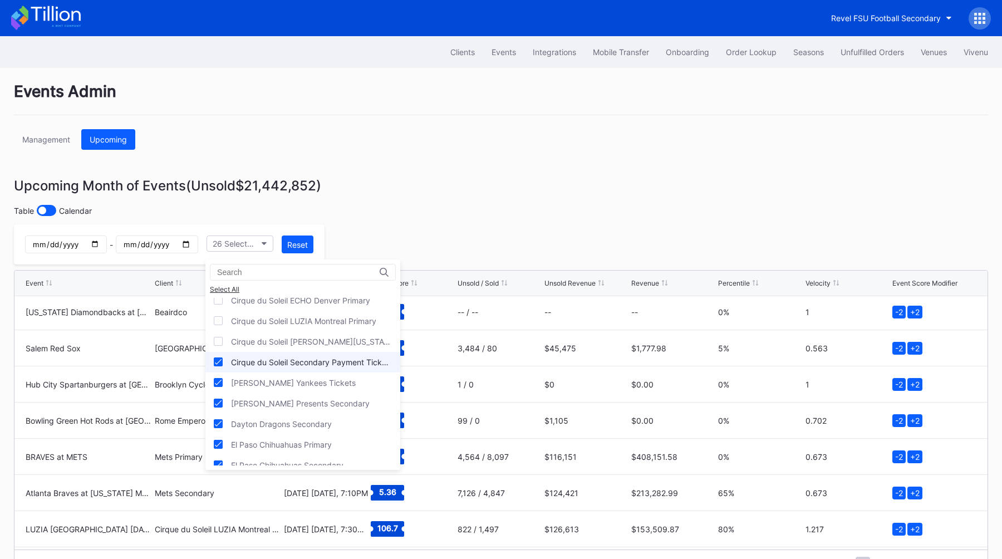
click at [286, 361] on div "Cirque du Soleil Secondary Payment Tickets" at bounding box center [311, 361] width 161 height 9
click at [286, 383] on div "[PERSON_NAME] Yankees Tickets" at bounding box center [293, 382] width 125 height 9
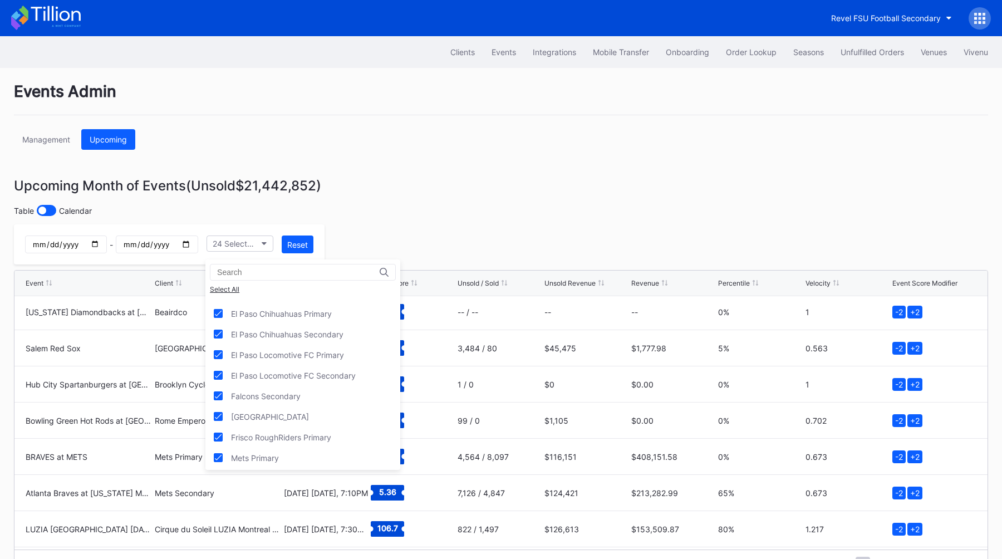
scroll to position [245, 0]
click at [302, 315] on div "El Paso Chihuahuas Primary" at bounding box center [302, 310] width 195 height 21
click at [302, 317] on div "El Paso Chihuahuas Primary" at bounding box center [302, 310] width 195 height 21
click at [302, 321] on div "El Paso Chihuahuas Secondary" at bounding box center [302, 331] width 195 height 21
click at [302, 309] on div "El Paso Chihuahuas Primary" at bounding box center [281, 310] width 101 height 9
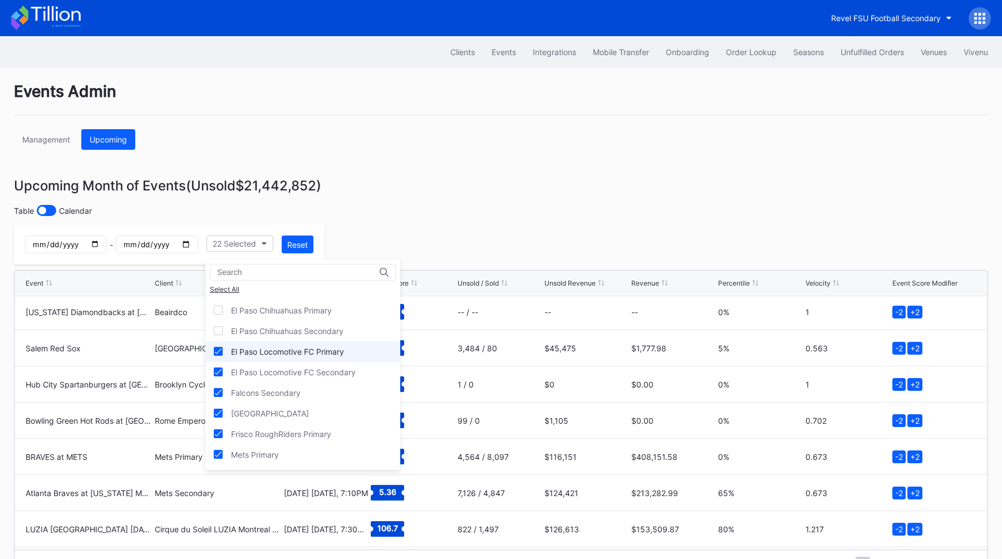
click at [304, 350] on div "El Paso Locomotive FC Primary" at bounding box center [287, 351] width 113 height 9
click at [314, 373] on div "El Paso Locomotive FC Secondary" at bounding box center [293, 371] width 125 height 9
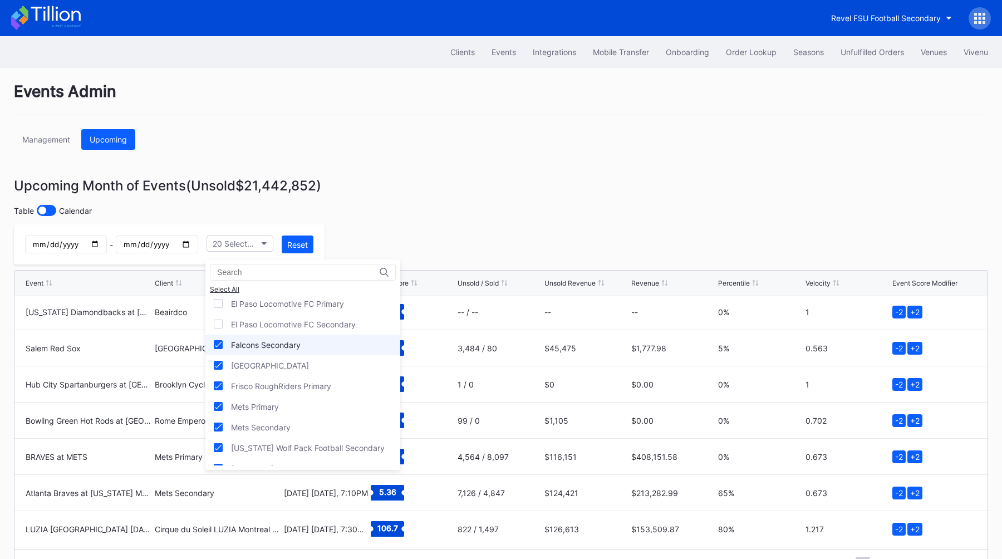
scroll to position [311, 0]
click at [303, 352] on div "[GEOGRAPHIC_DATA]" at bounding box center [302, 347] width 195 height 21
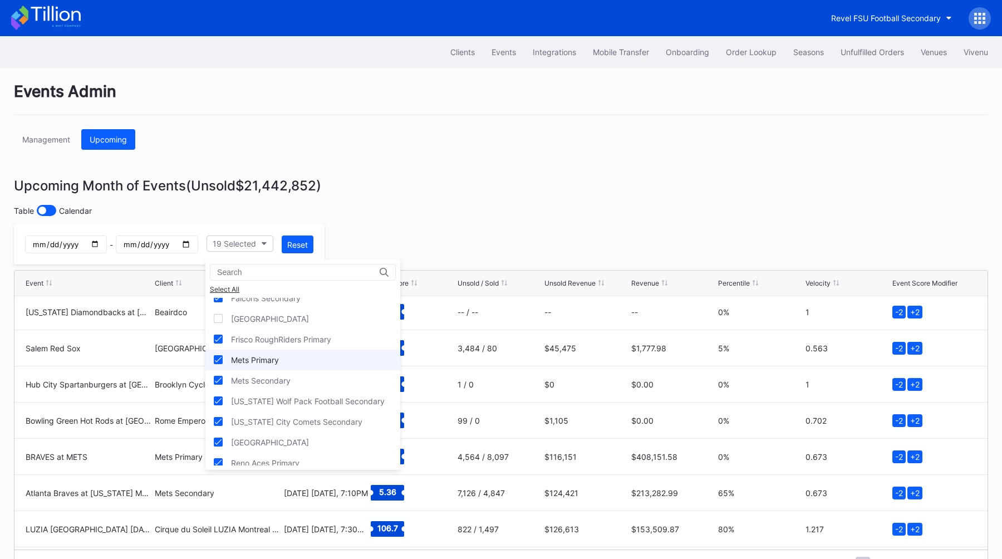
scroll to position [354, 0]
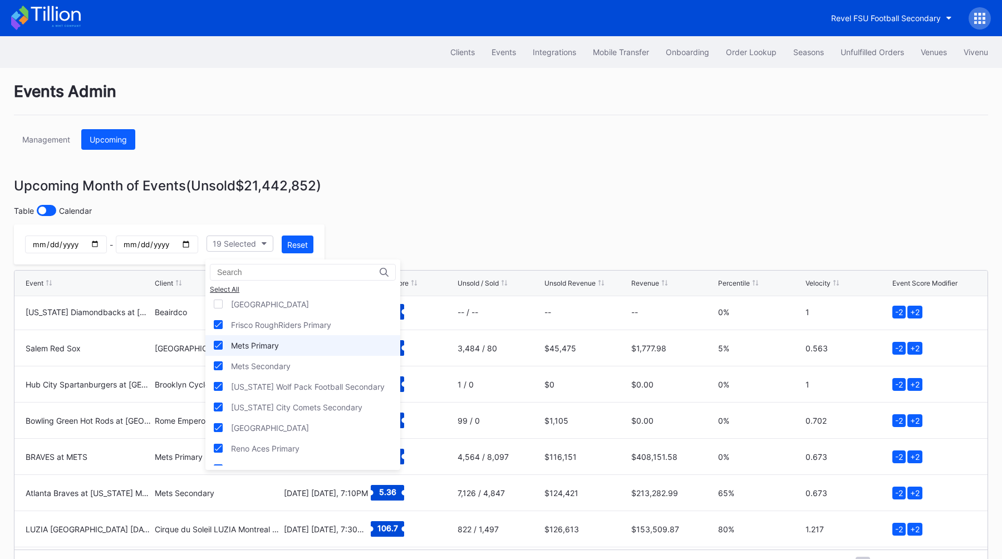
click at [302, 341] on div "Mets Primary" at bounding box center [302, 345] width 195 height 21
click at [302, 358] on div "Mets Secondary" at bounding box center [302, 366] width 195 height 21
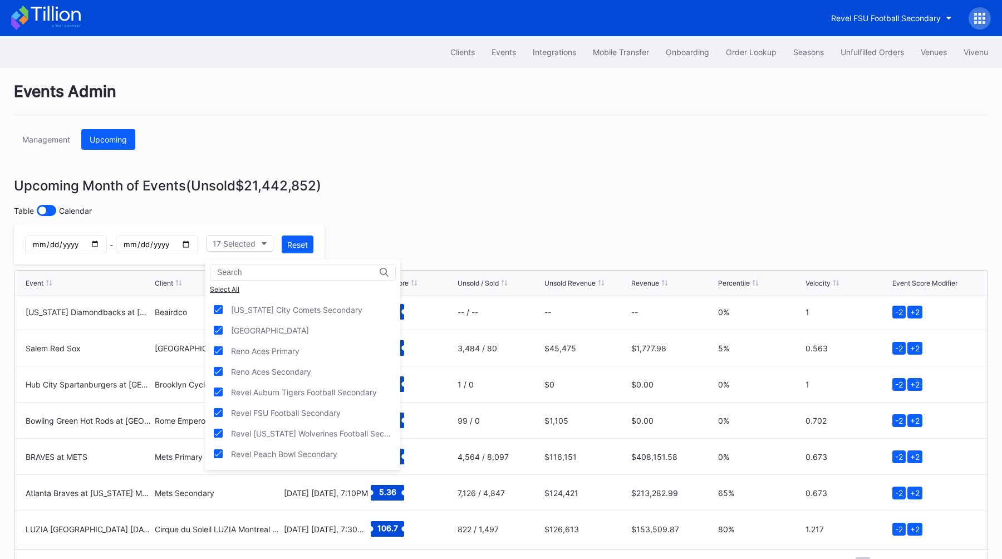
scroll to position [466, 0]
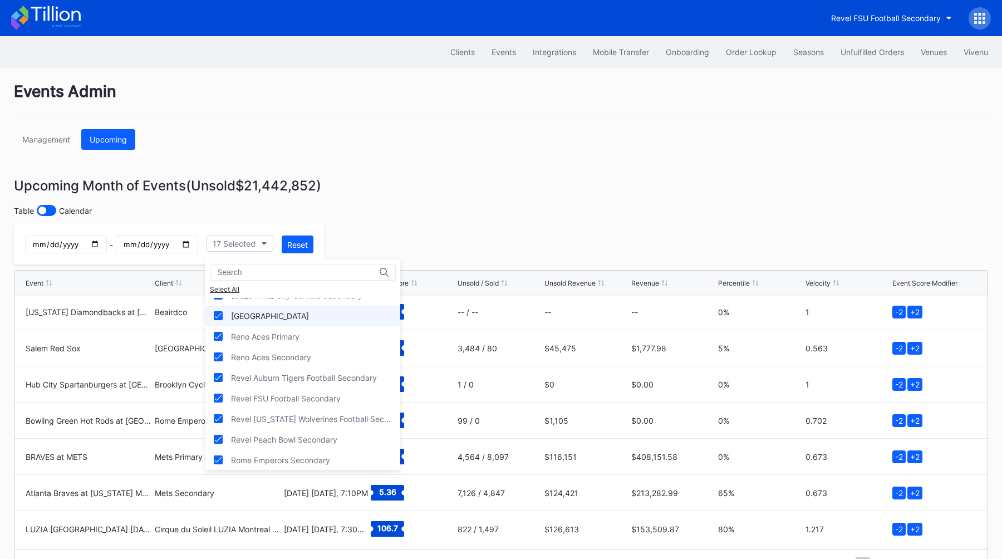
click at [307, 314] on div "[GEOGRAPHIC_DATA]" at bounding box center [270, 315] width 78 height 9
click at [307, 331] on div "Reno Aces Primary" at bounding box center [302, 336] width 195 height 21
click at [307, 344] on div "Reno Aces Primary" at bounding box center [302, 336] width 195 height 21
click at [307, 352] on div "Reno Aces Secondary" at bounding box center [271, 356] width 80 height 9
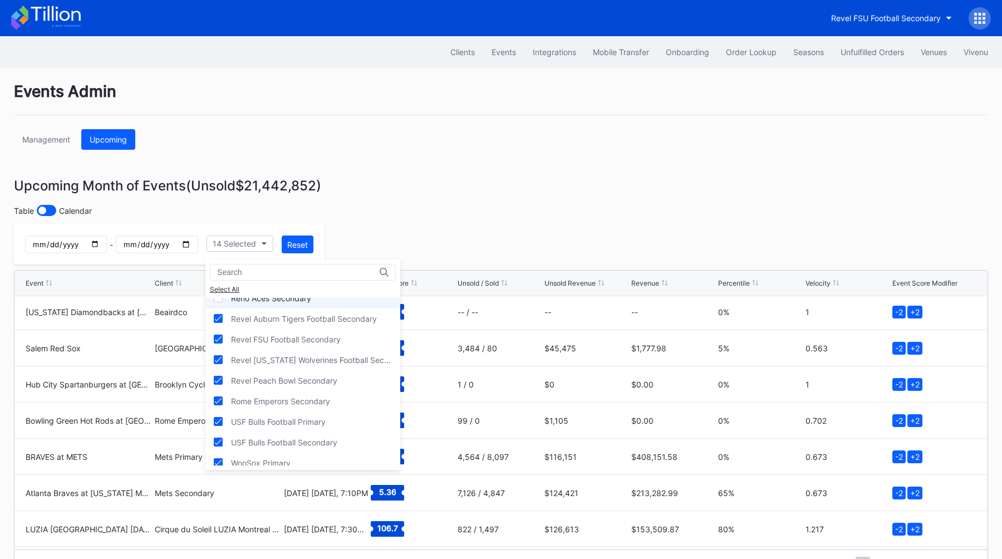
scroll to position [533, 0]
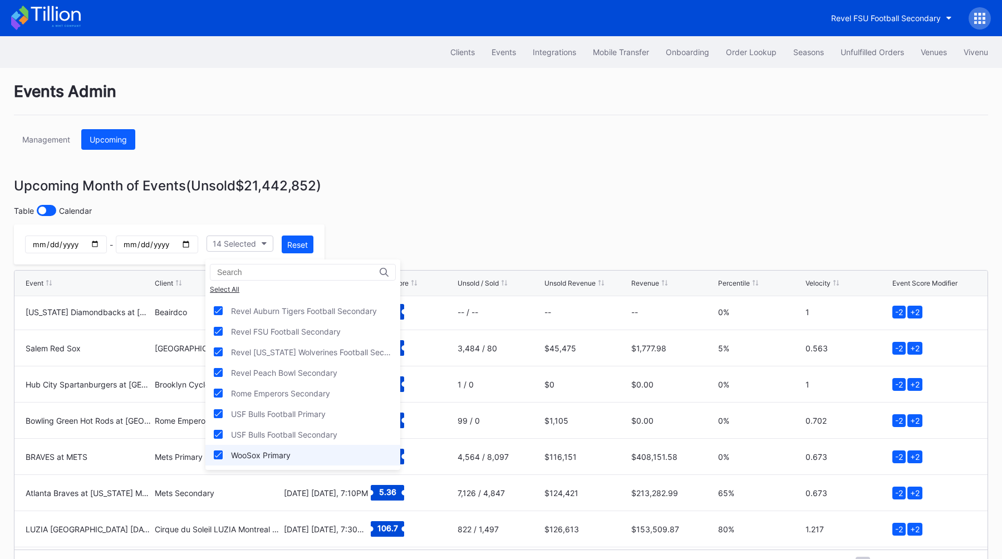
click at [303, 454] on div "WooSox Primary" at bounding box center [302, 455] width 195 height 21
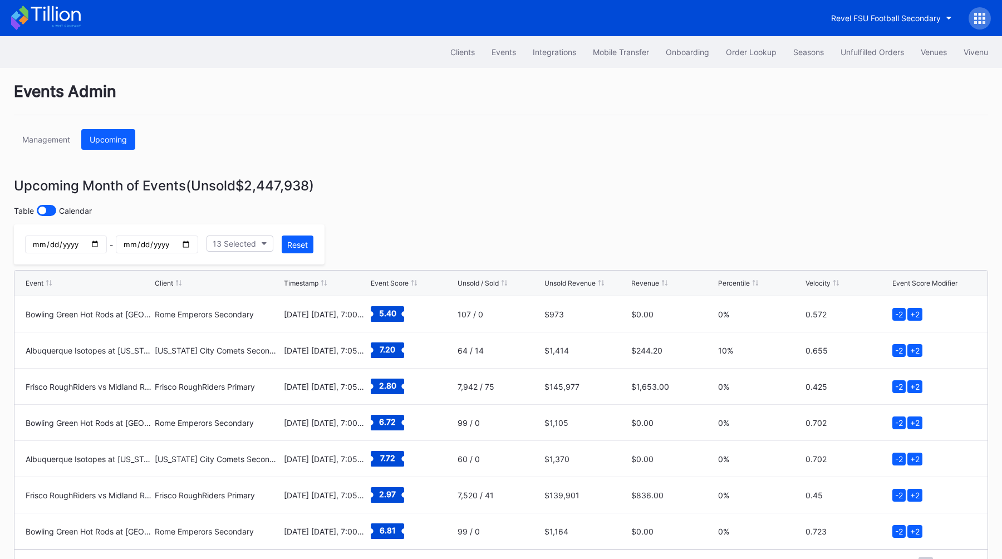
scroll to position [32, 0]
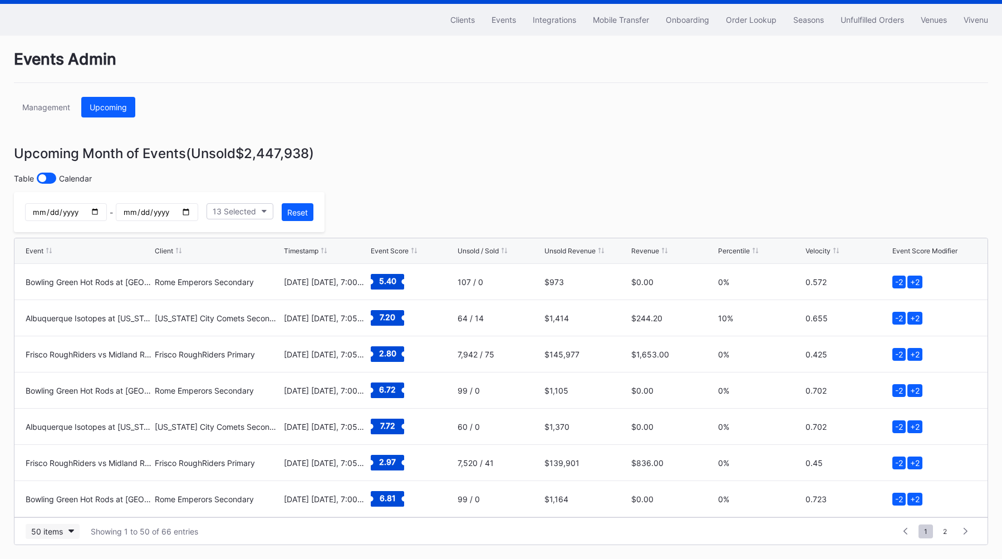
click at [45, 526] on button "50 items" at bounding box center [53, 531] width 54 height 15
click at [60, 507] on div "200 items" at bounding box center [52, 503] width 36 height 9
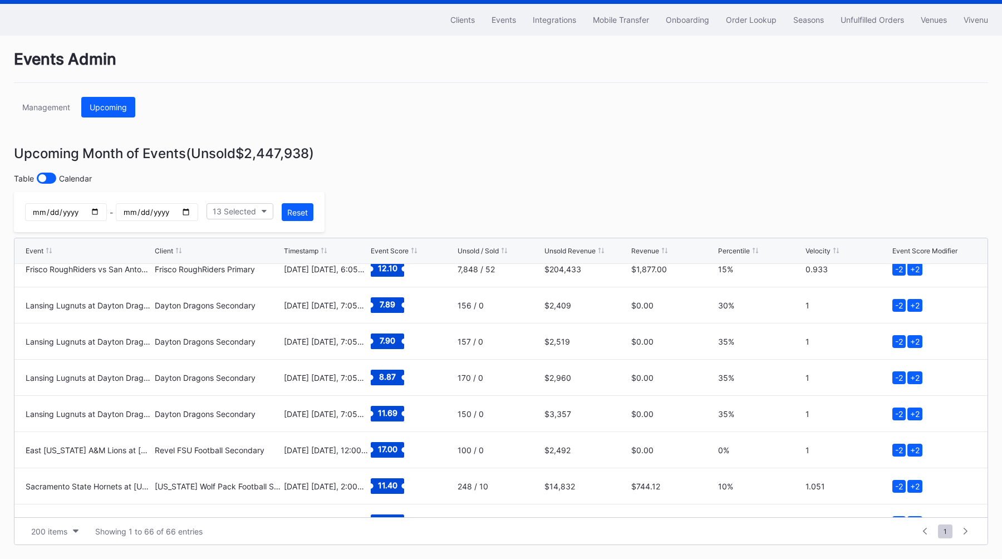
scroll to position [1823, 0]
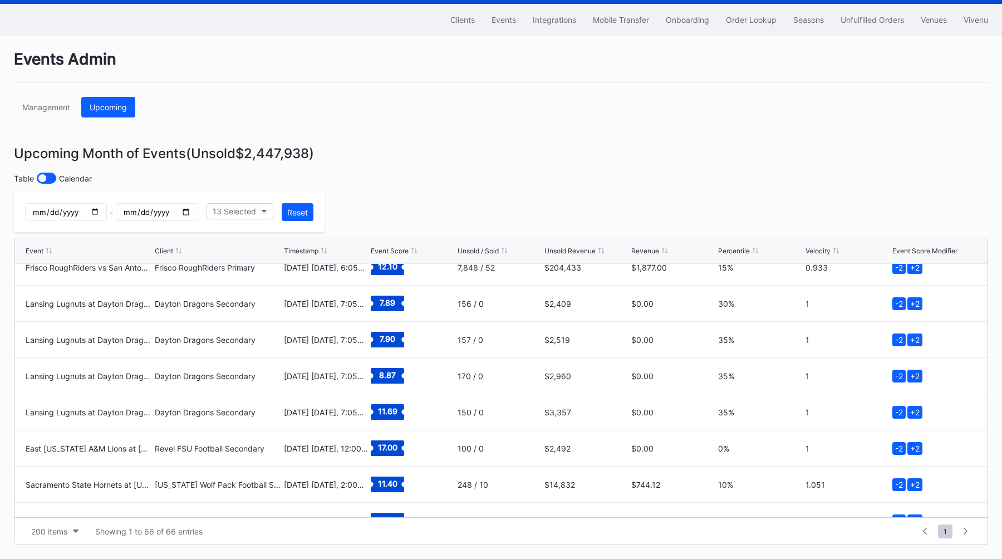
click at [375, 213] on div "Events Admin Management Upcoming Upcoming Month of Events (Unsold $2,447,938 ) …" at bounding box center [501, 297] width 1002 height 523
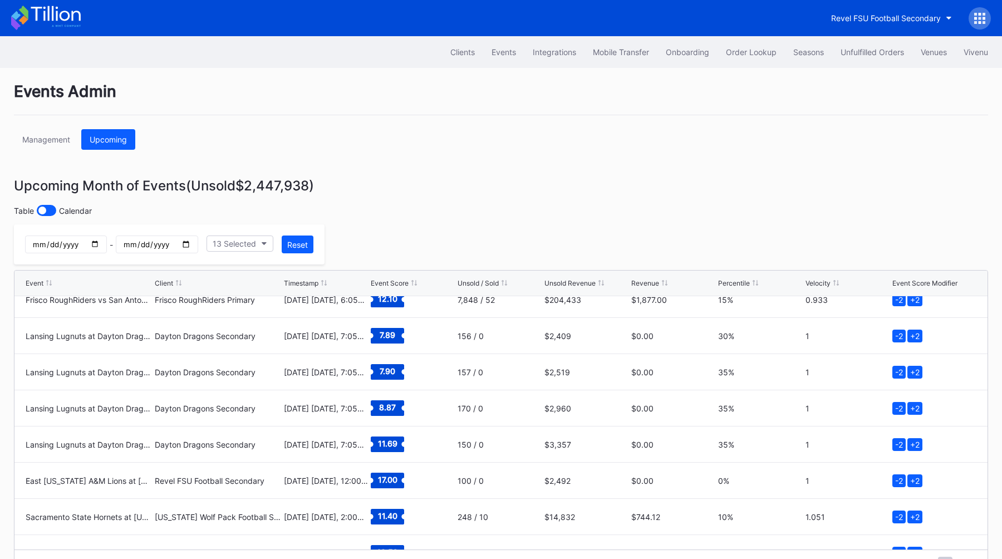
click at [976, 28] on div at bounding box center [979, 18] width 22 height 22
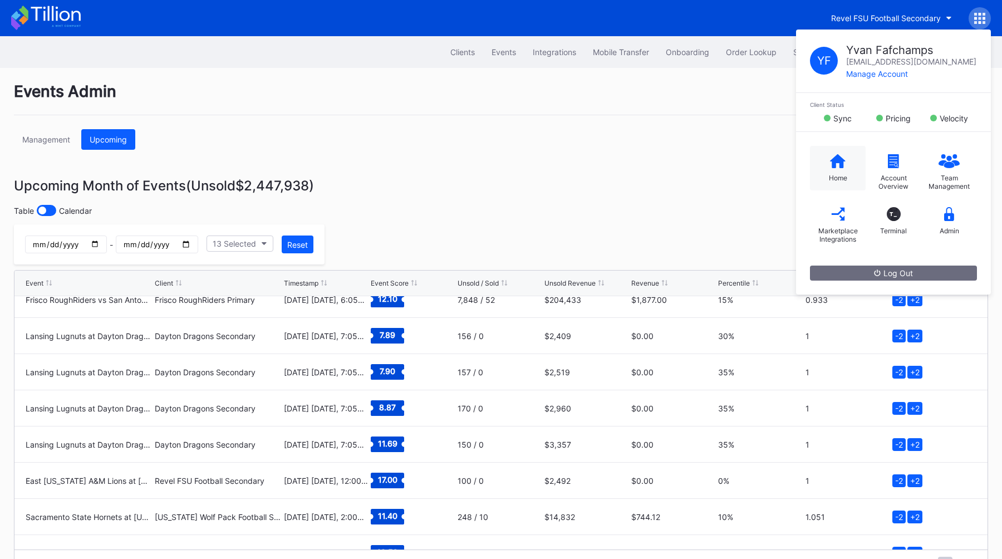
click at [825, 170] on div "Home" at bounding box center [838, 168] width 56 height 45
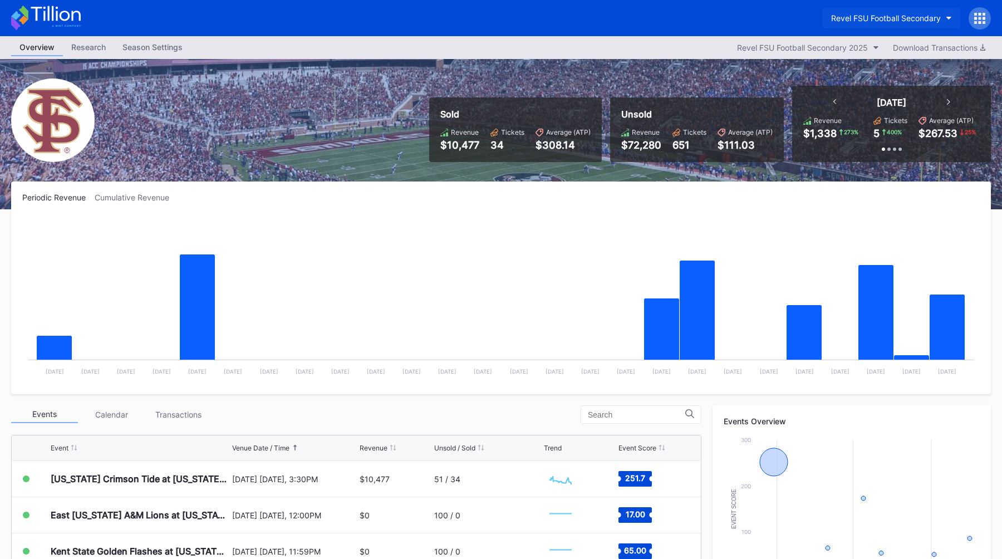
click at [873, 22] on div "Revel FSU Football Secondary" at bounding box center [886, 17] width 110 height 9
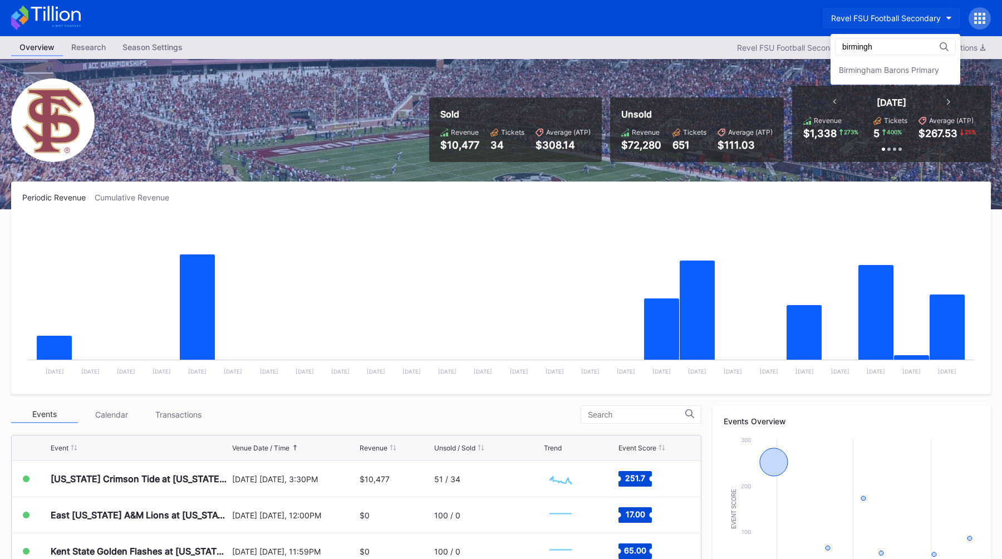
type input "birmingh"
